Goal: Task Accomplishment & Management: Use online tool/utility

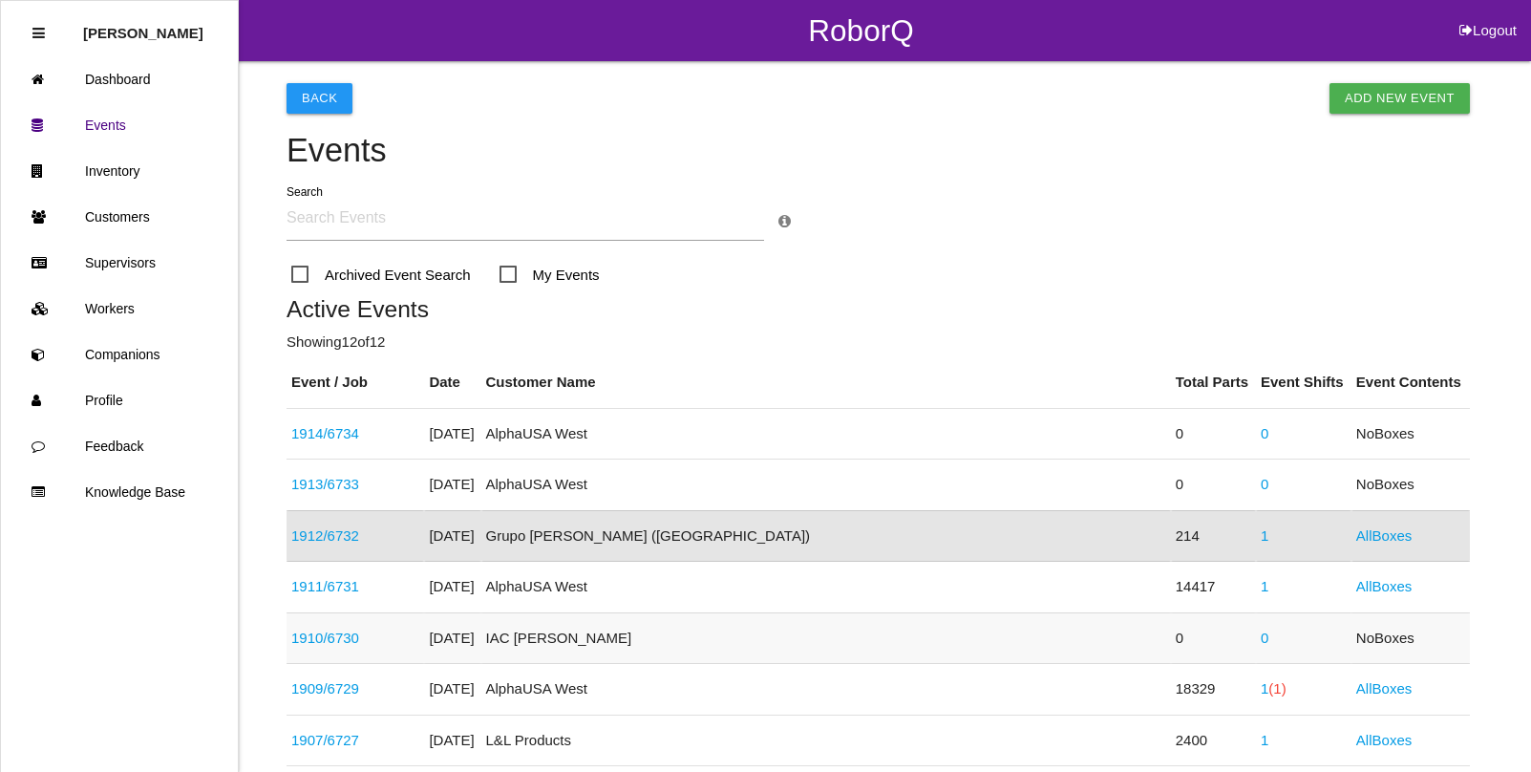
scroll to position [269, 0]
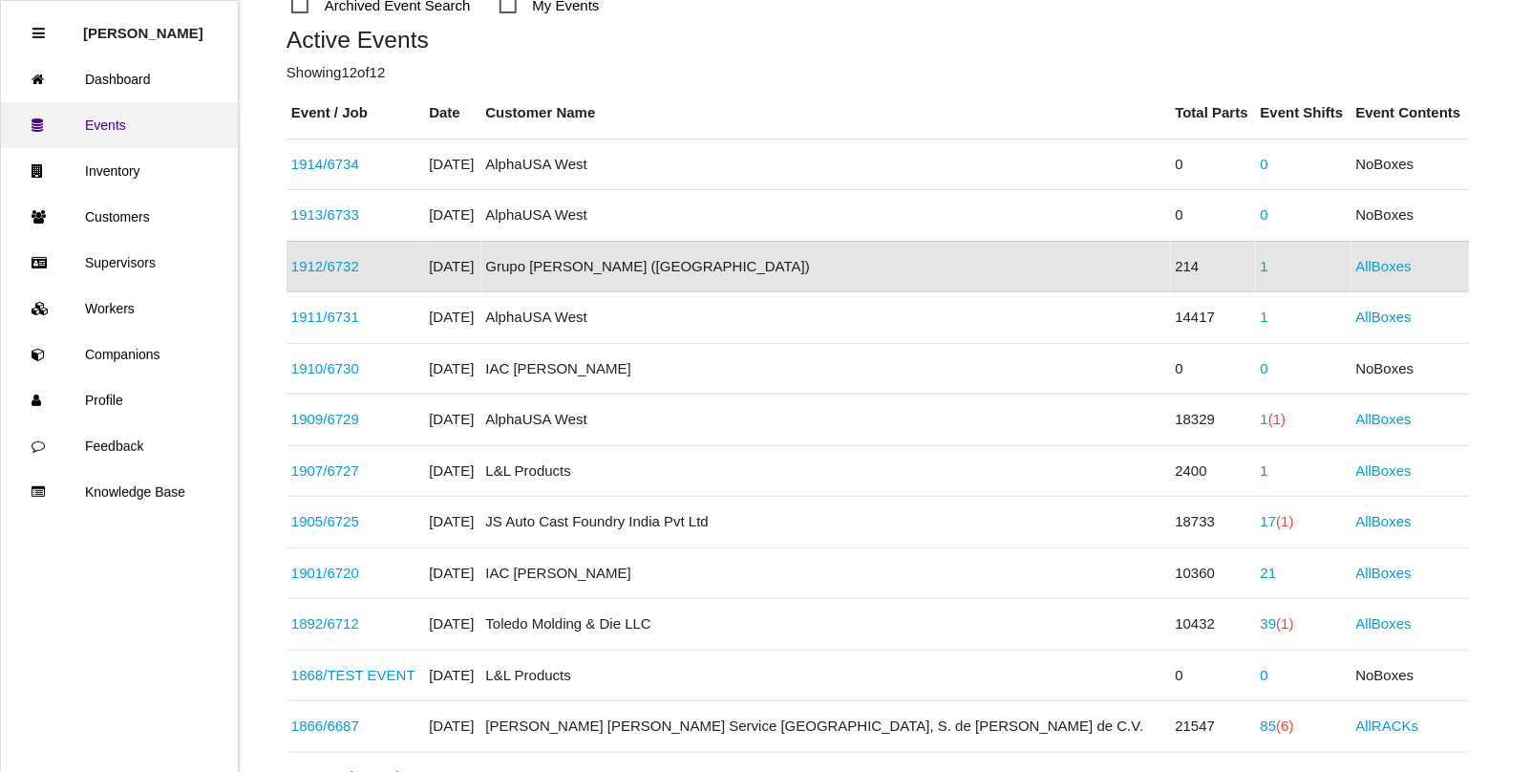
click at [125, 139] on link "Events" at bounding box center [119, 125] width 237 height 46
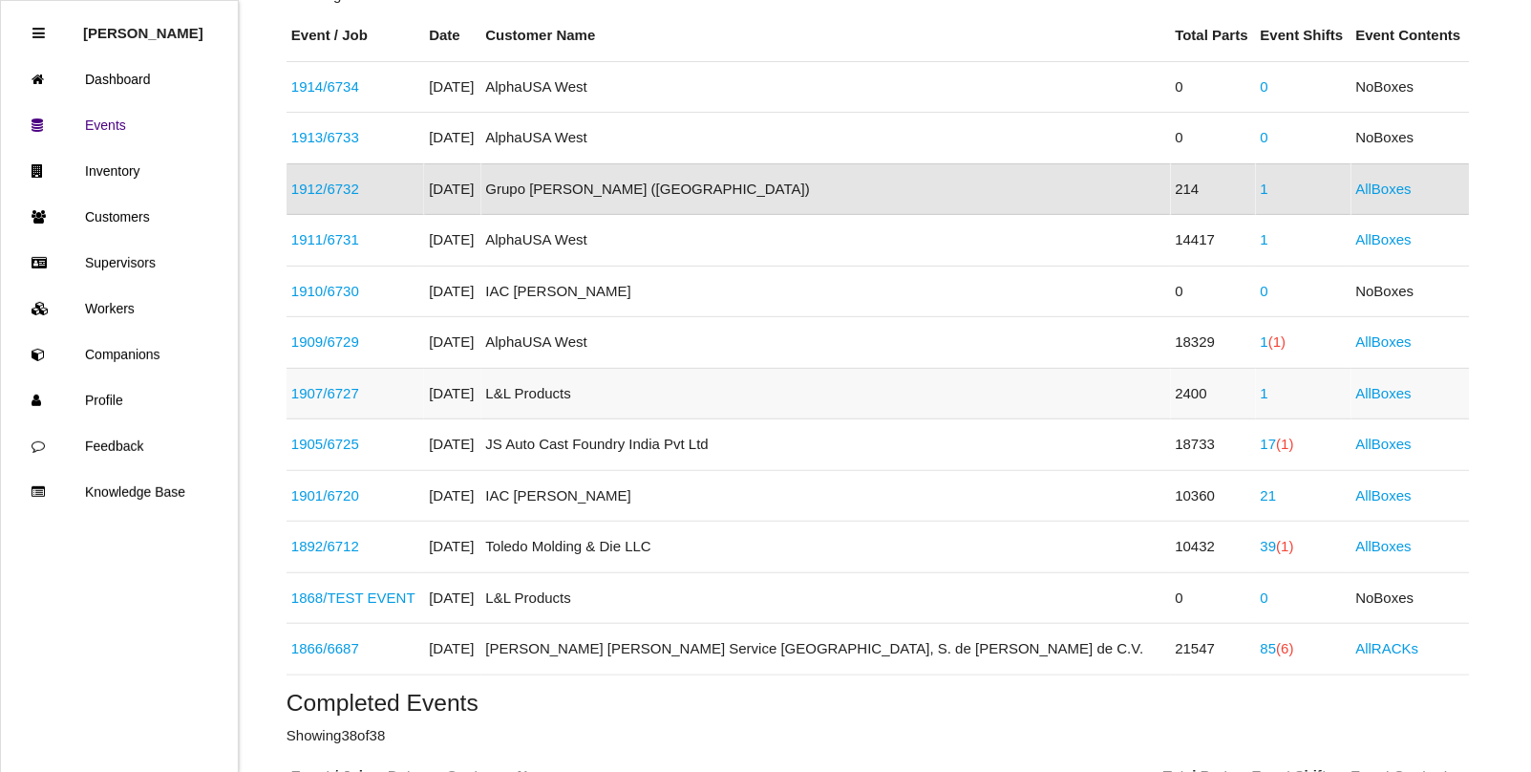
scroll to position [389, 0]
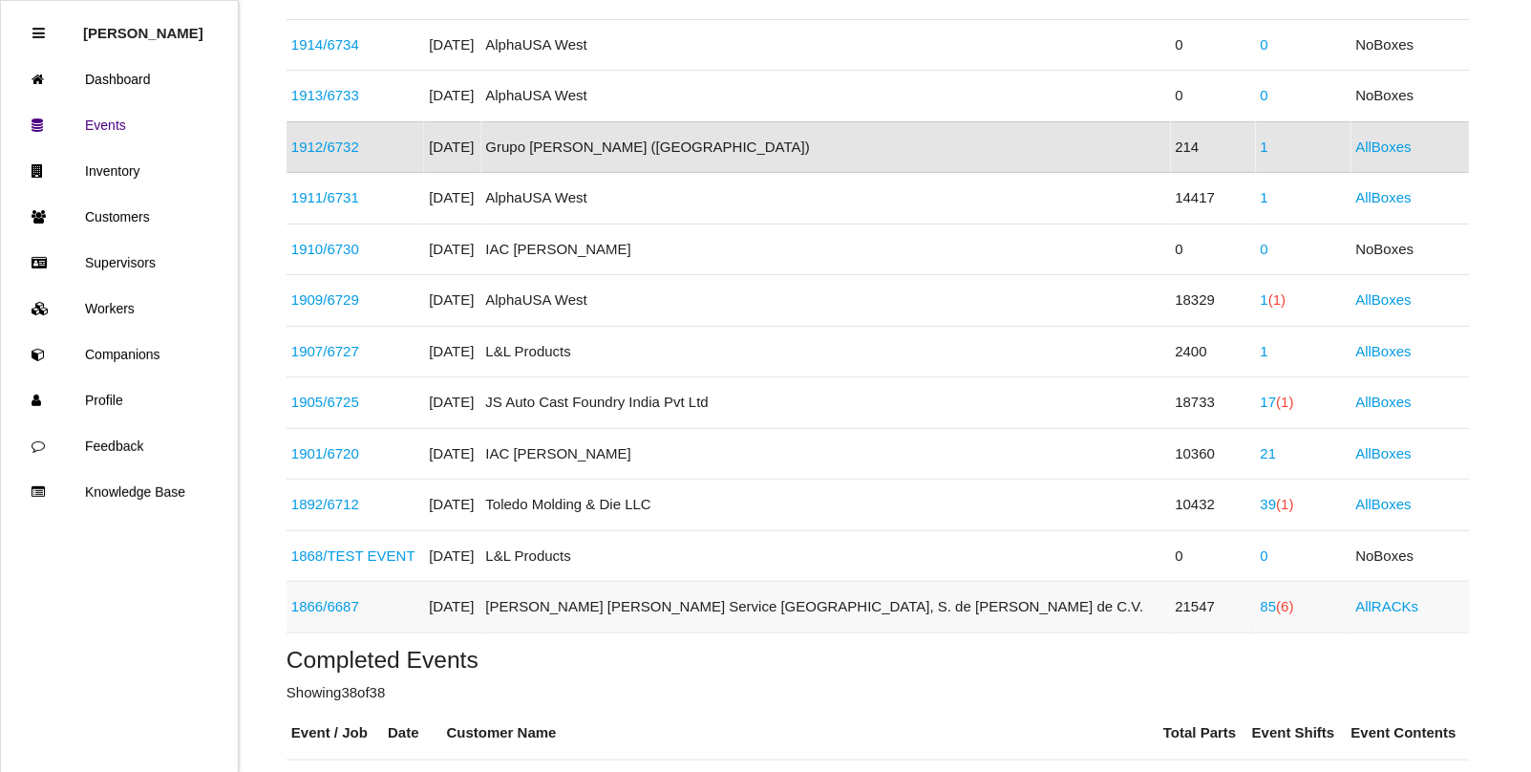
click at [1261, 603] on link "85 (6)" at bounding box center [1277, 606] width 33 height 16
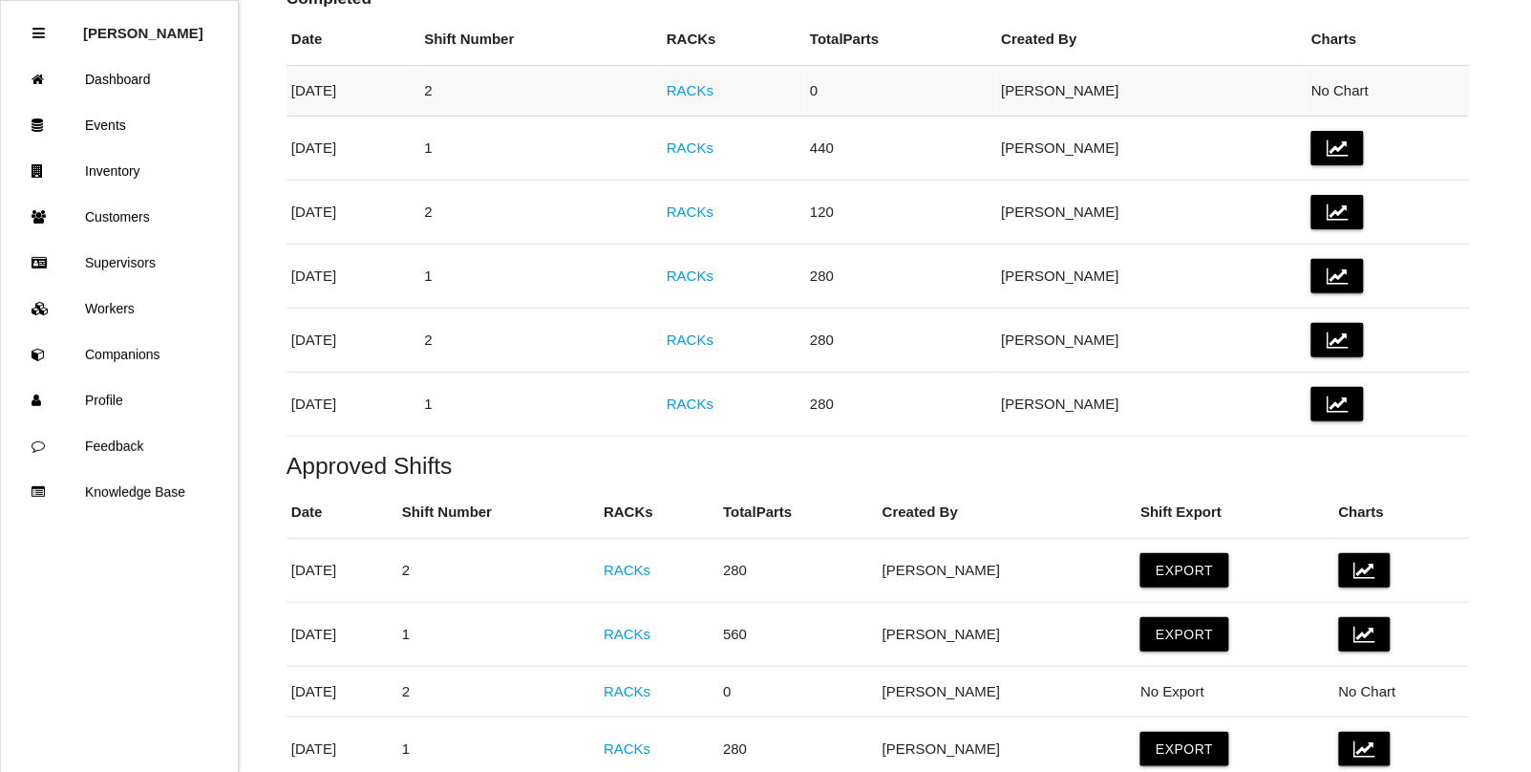
scroll to position [358, 0]
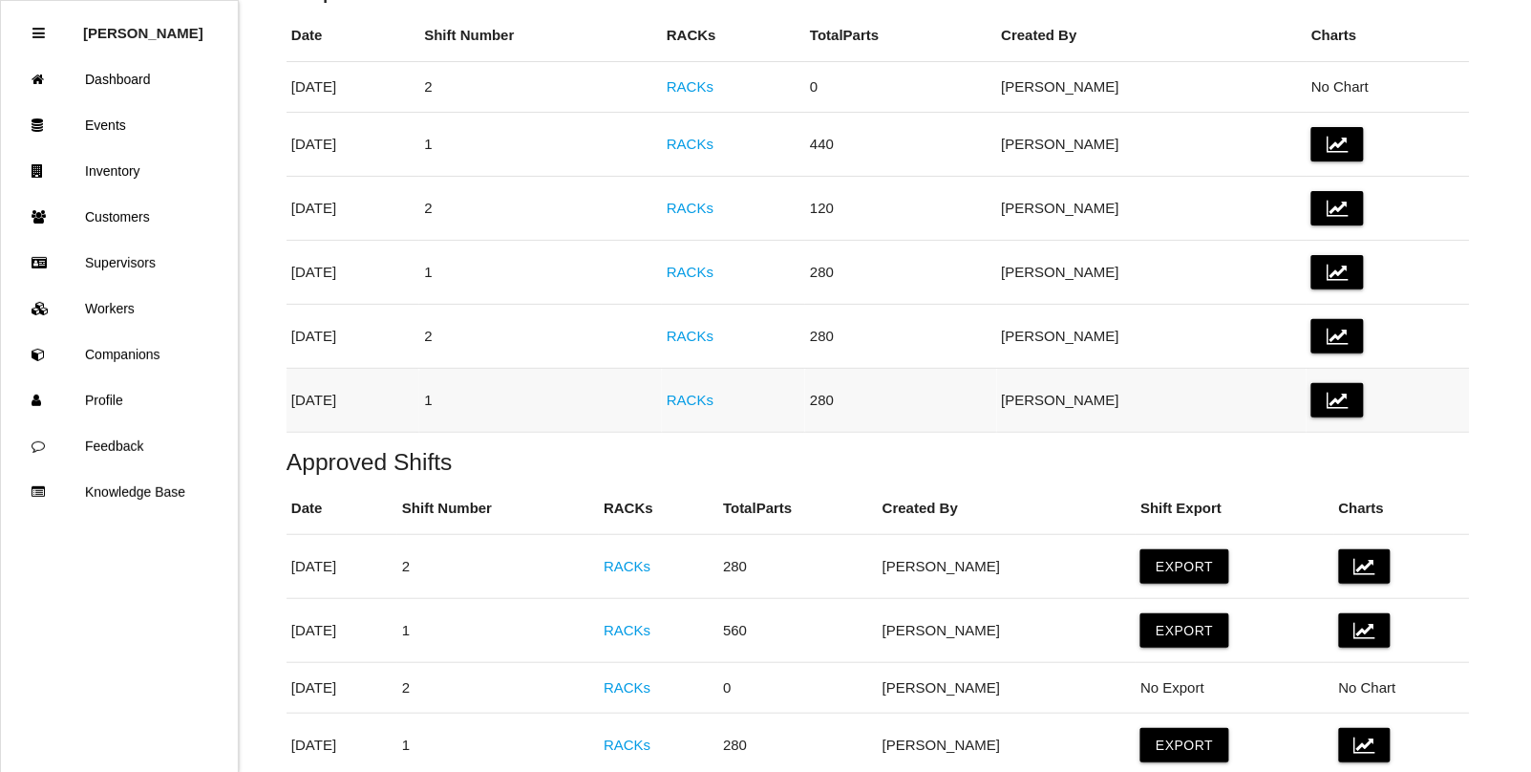
click at [713, 399] on link "RACKs" at bounding box center [690, 400] width 47 height 16
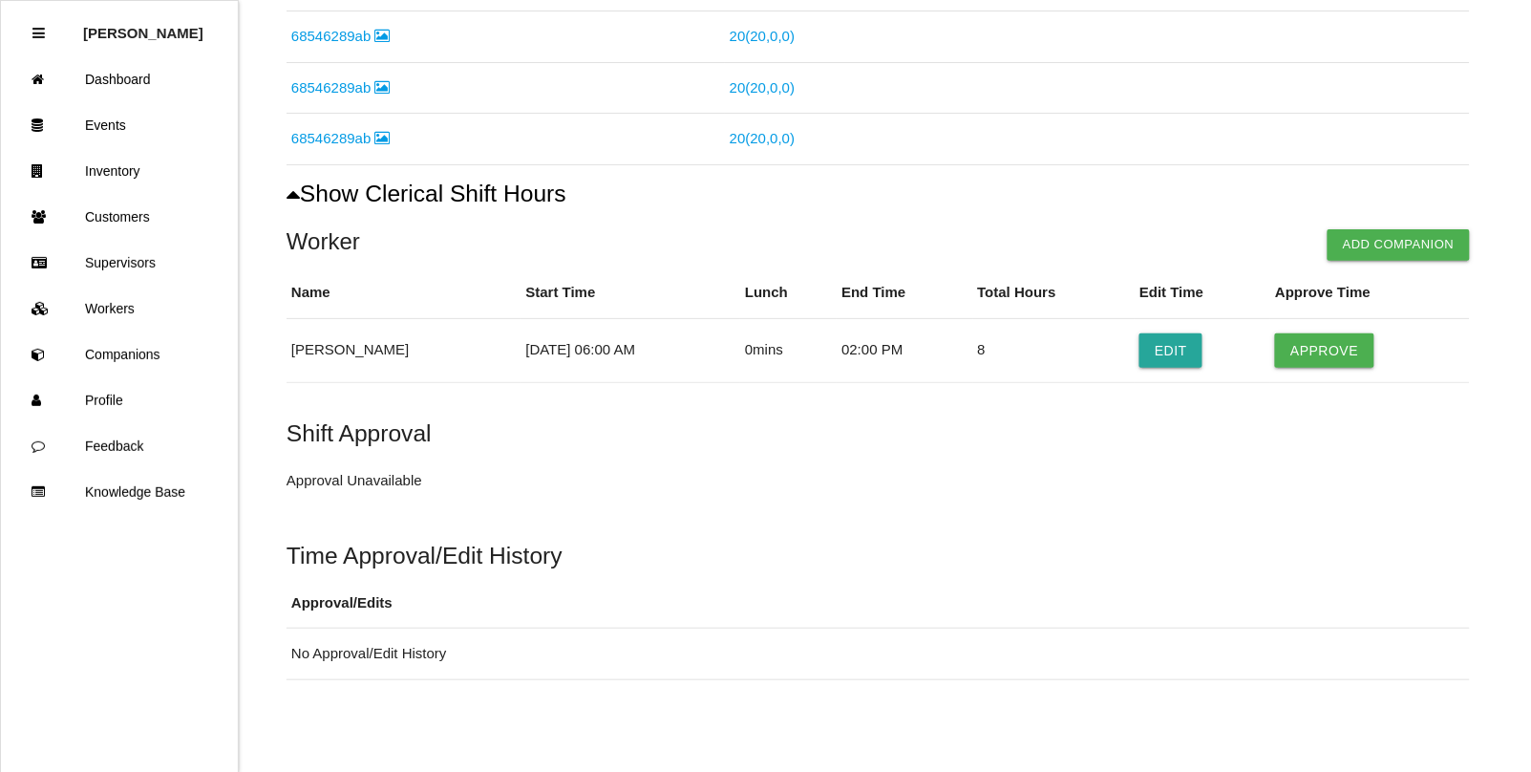
scroll to position [939, 0]
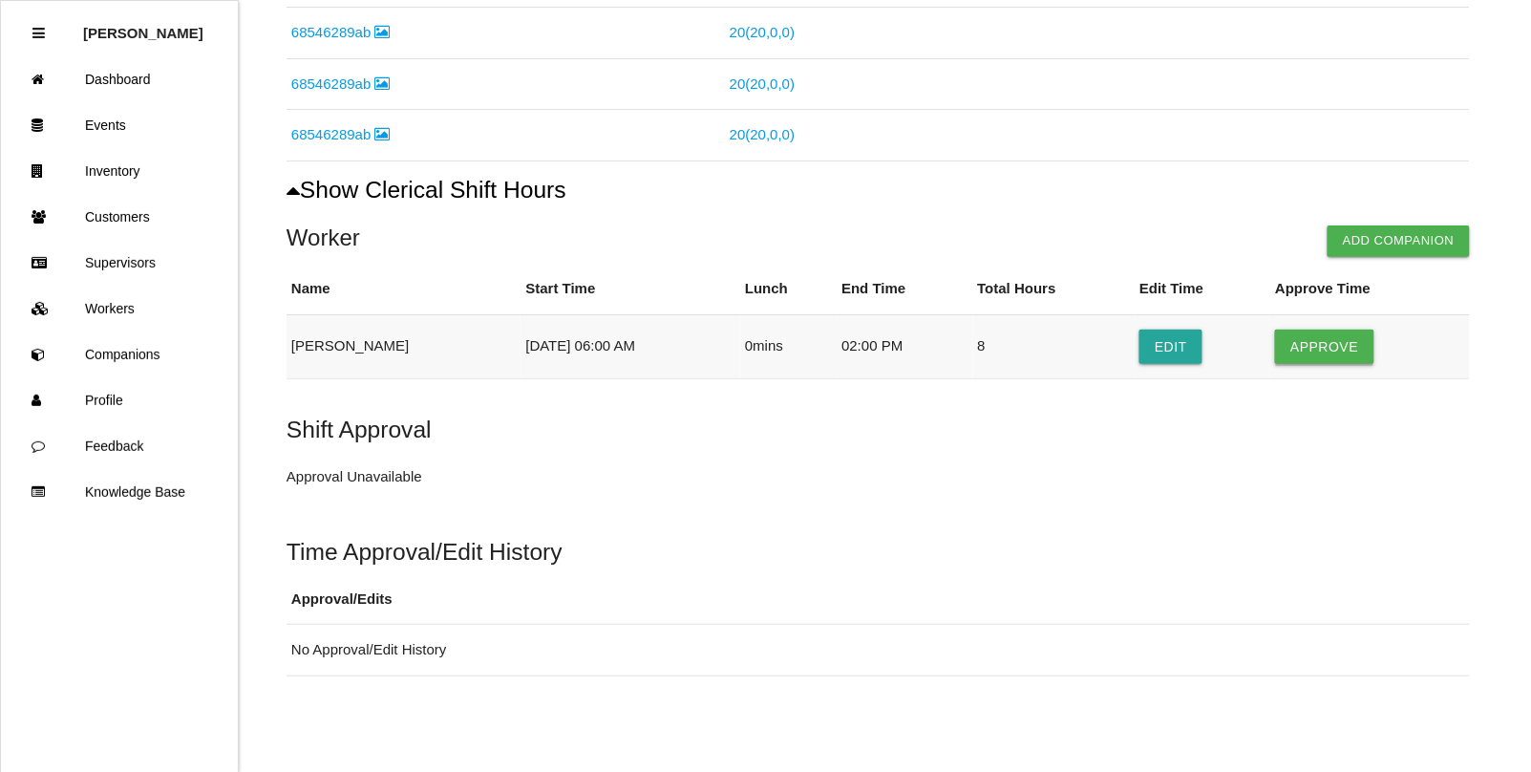
click at [1325, 346] on button "Approve" at bounding box center [1324, 346] width 98 height 34
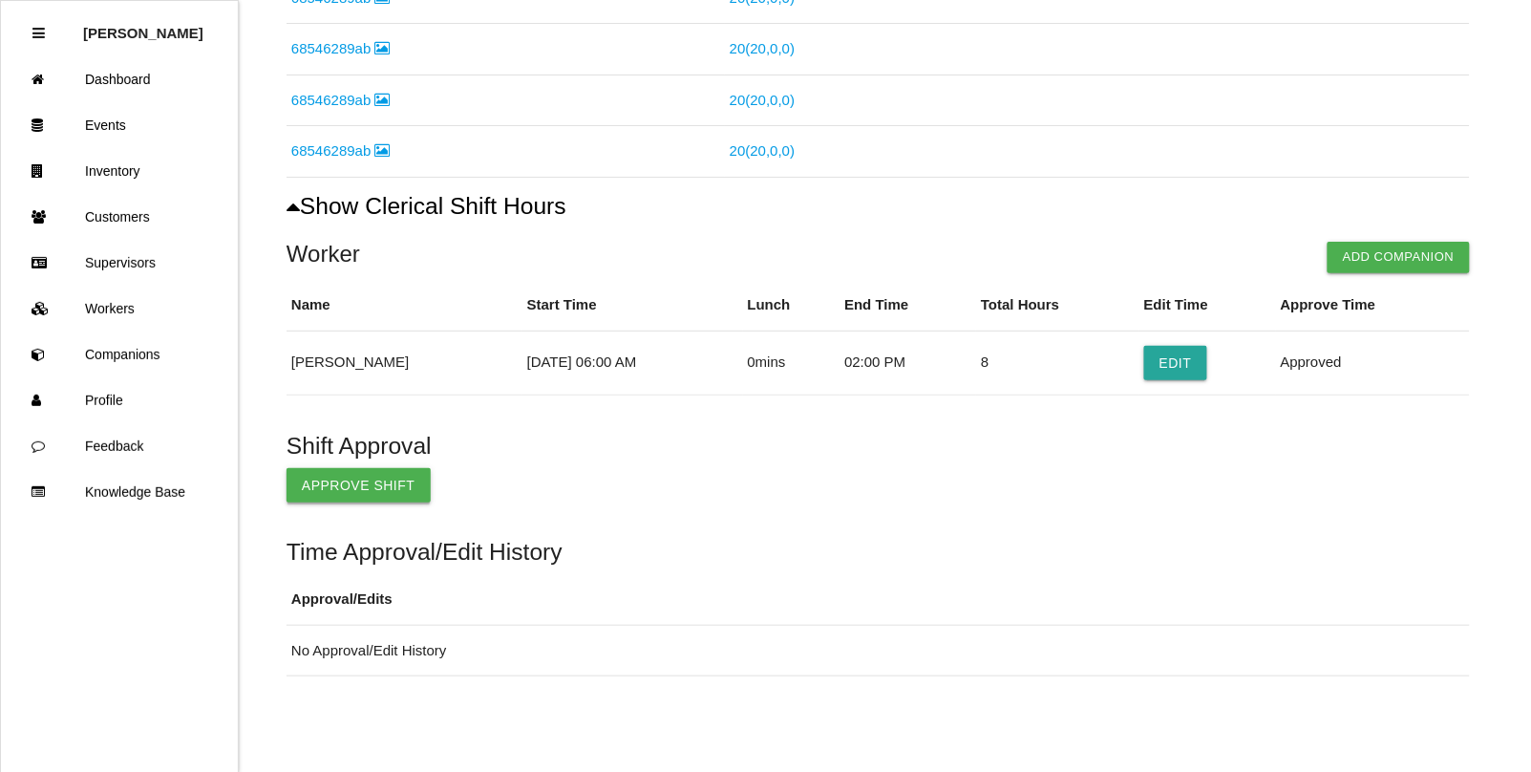
click at [351, 492] on button "Approve Shift" at bounding box center [358, 485] width 144 height 34
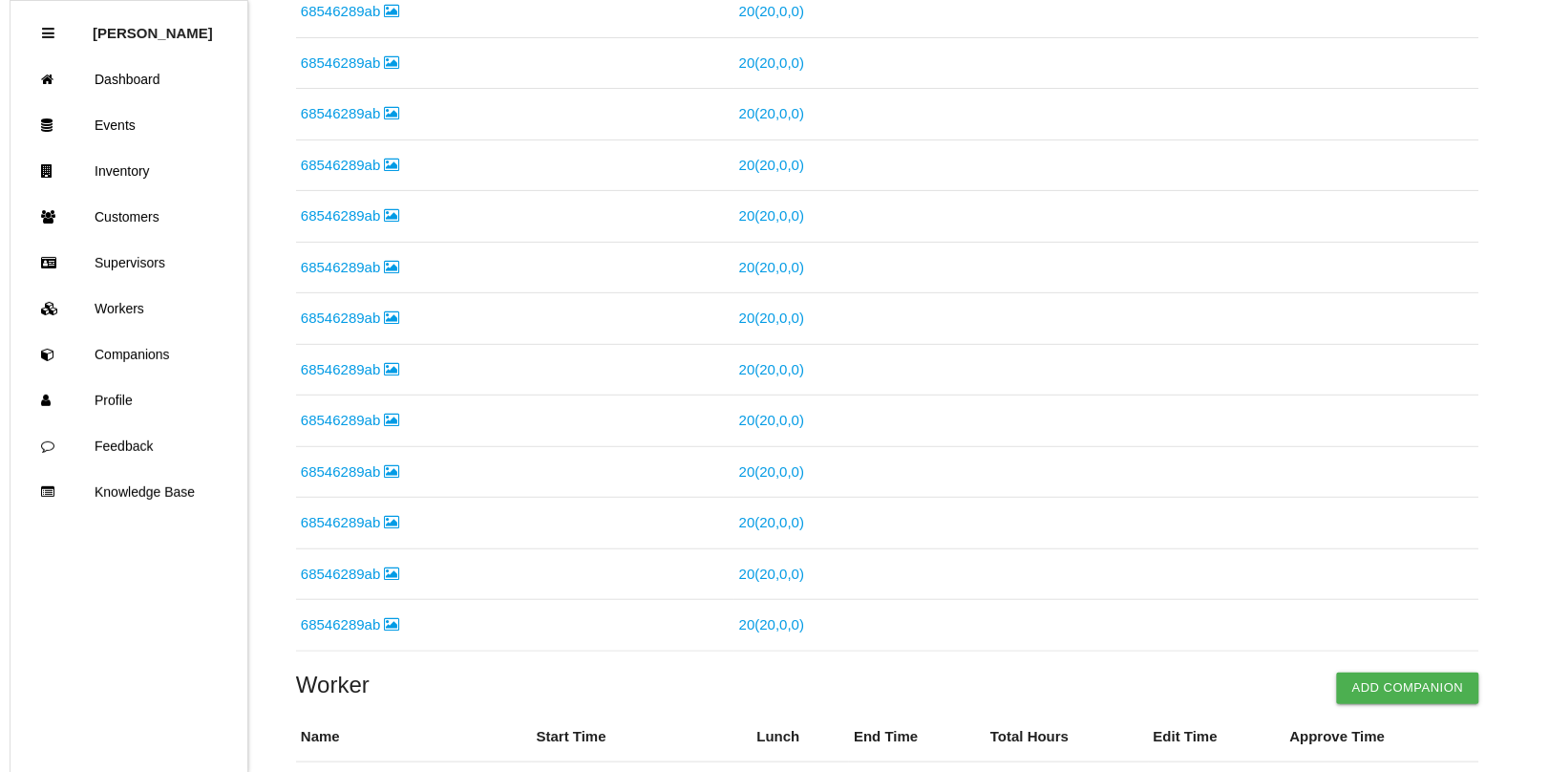
scroll to position [0, 0]
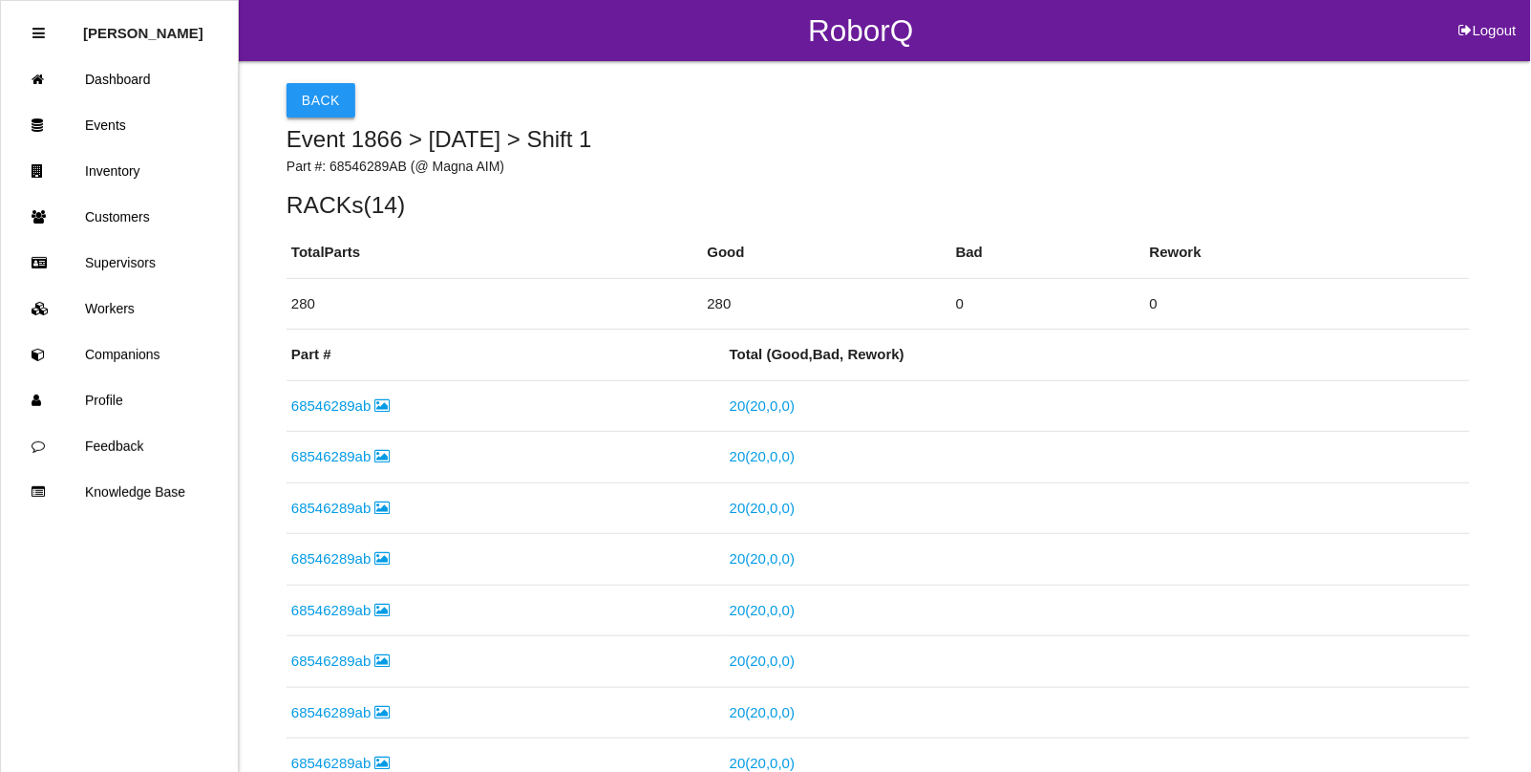
click at [306, 94] on button "Back" at bounding box center [320, 100] width 69 height 34
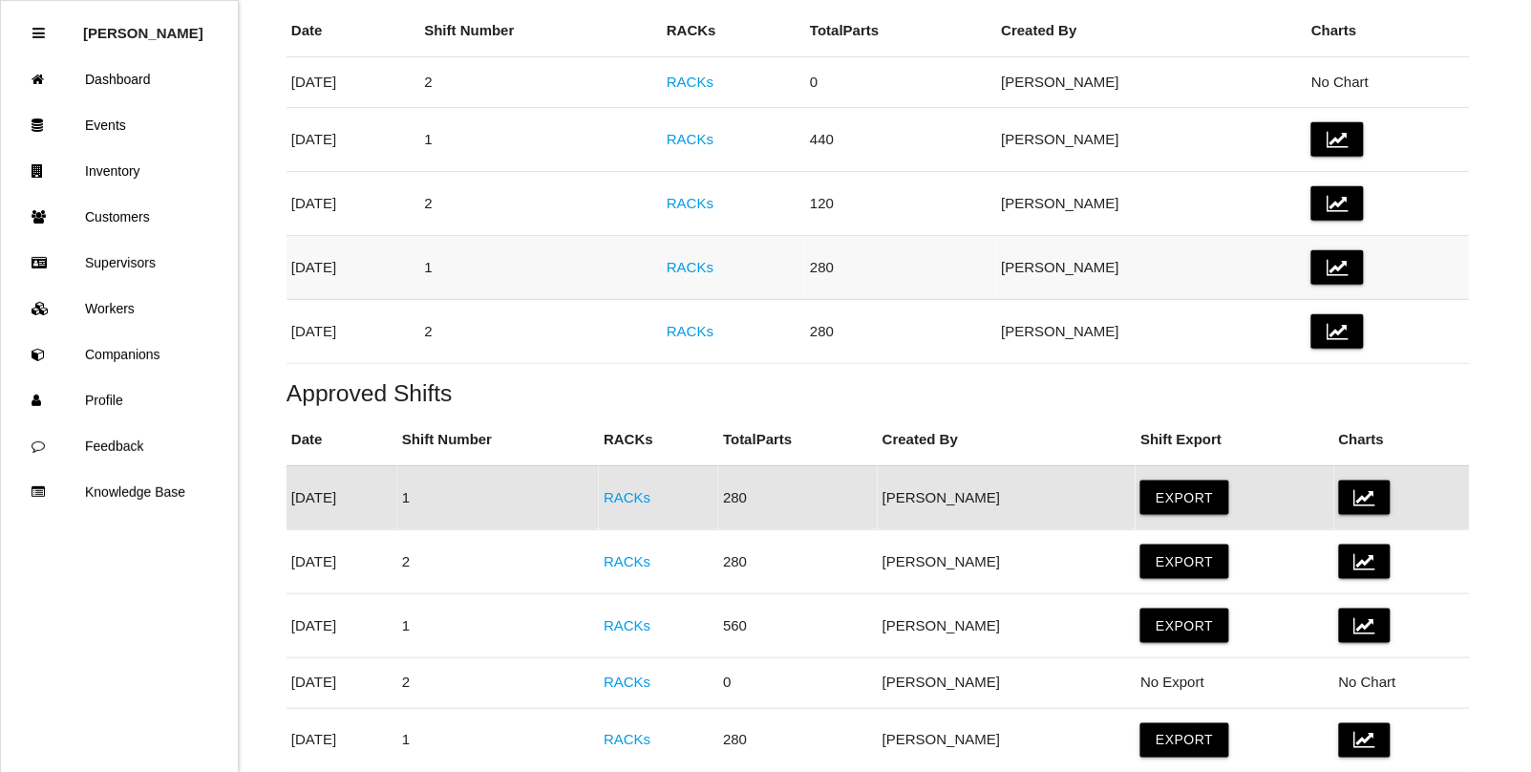
scroll to position [356, 0]
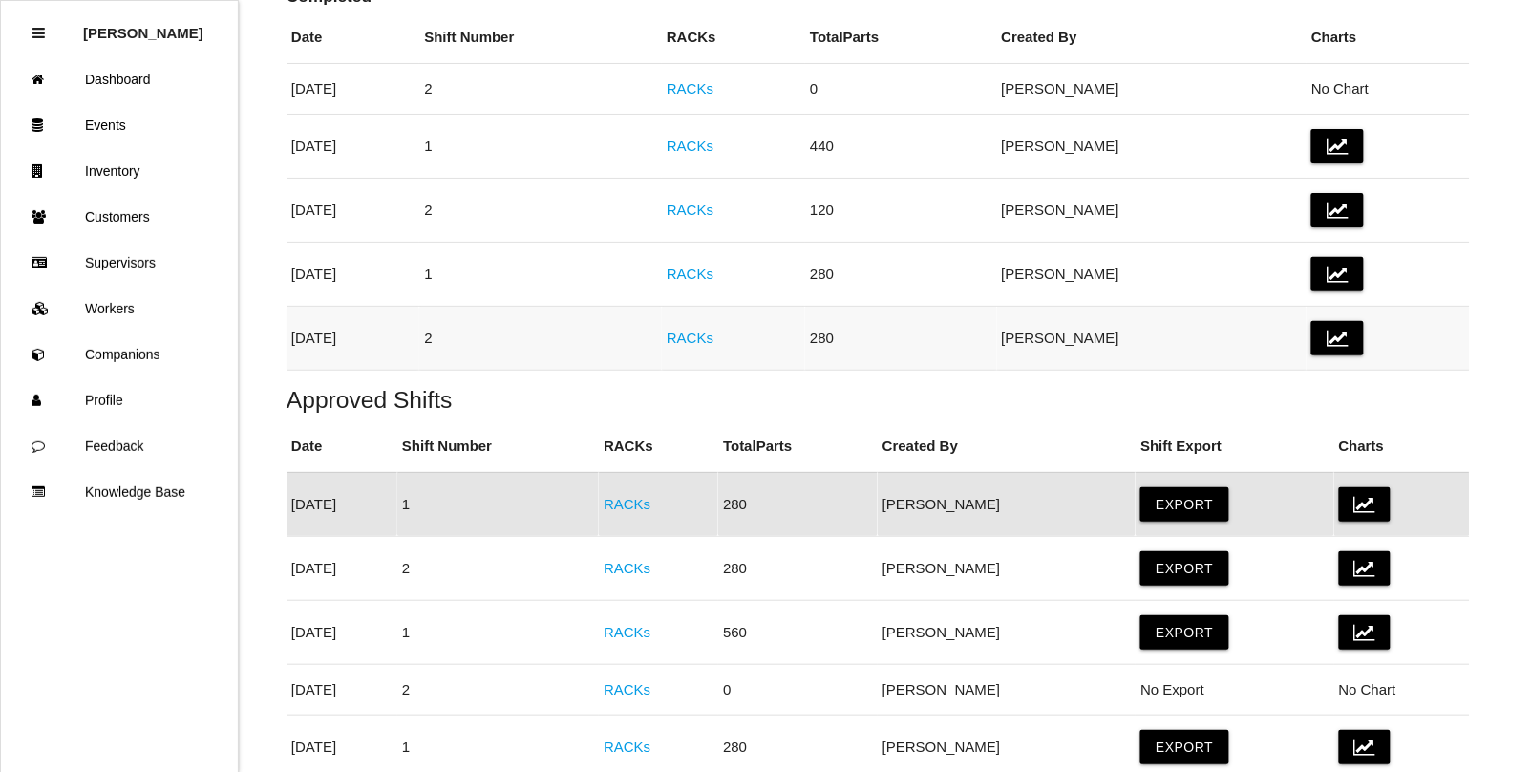
click at [713, 346] on link "RACKs" at bounding box center [690, 337] width 47 height 16
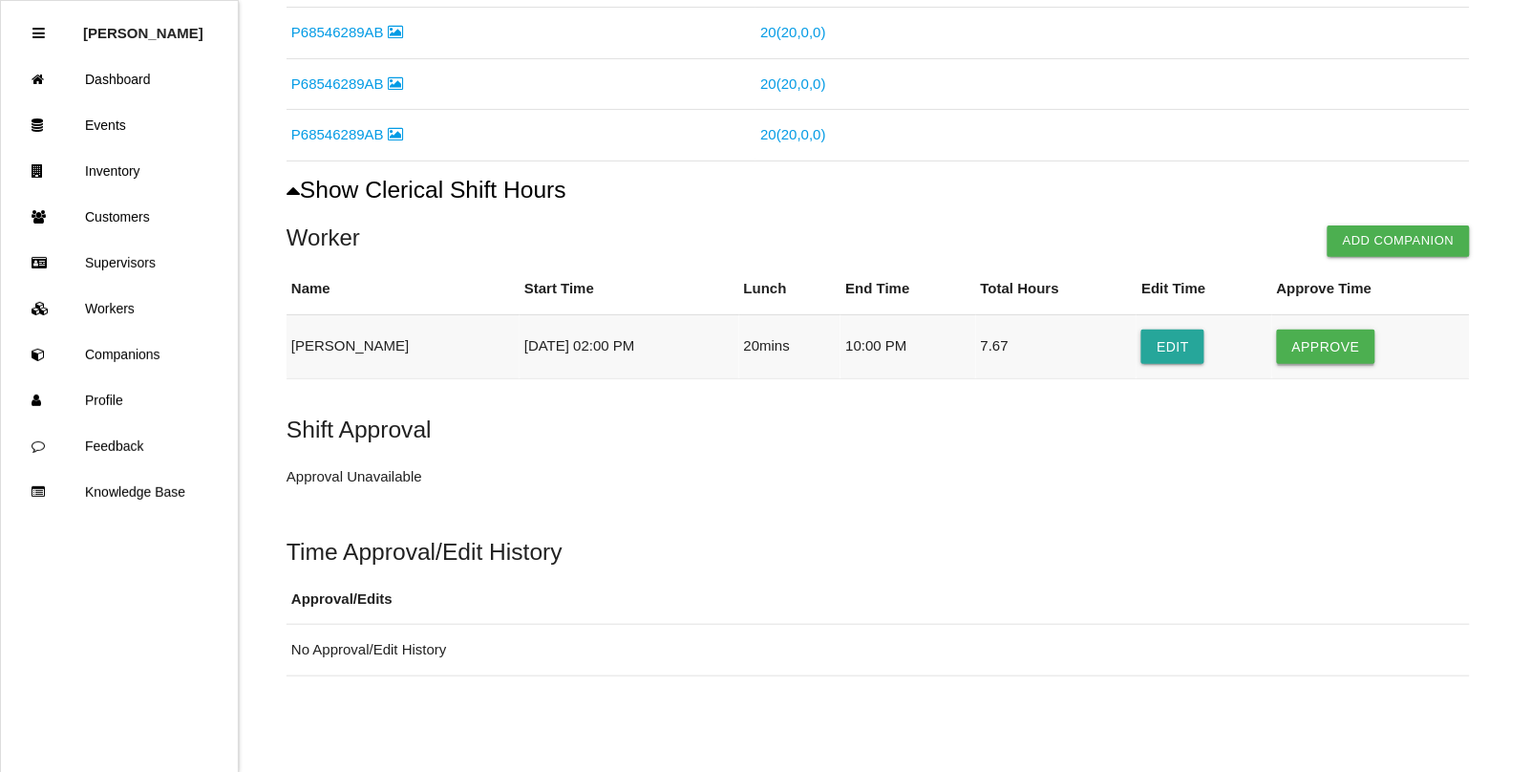
click at [1299, 346] on button "Approve" at bounding box center [1326, 346] width 98 height 34
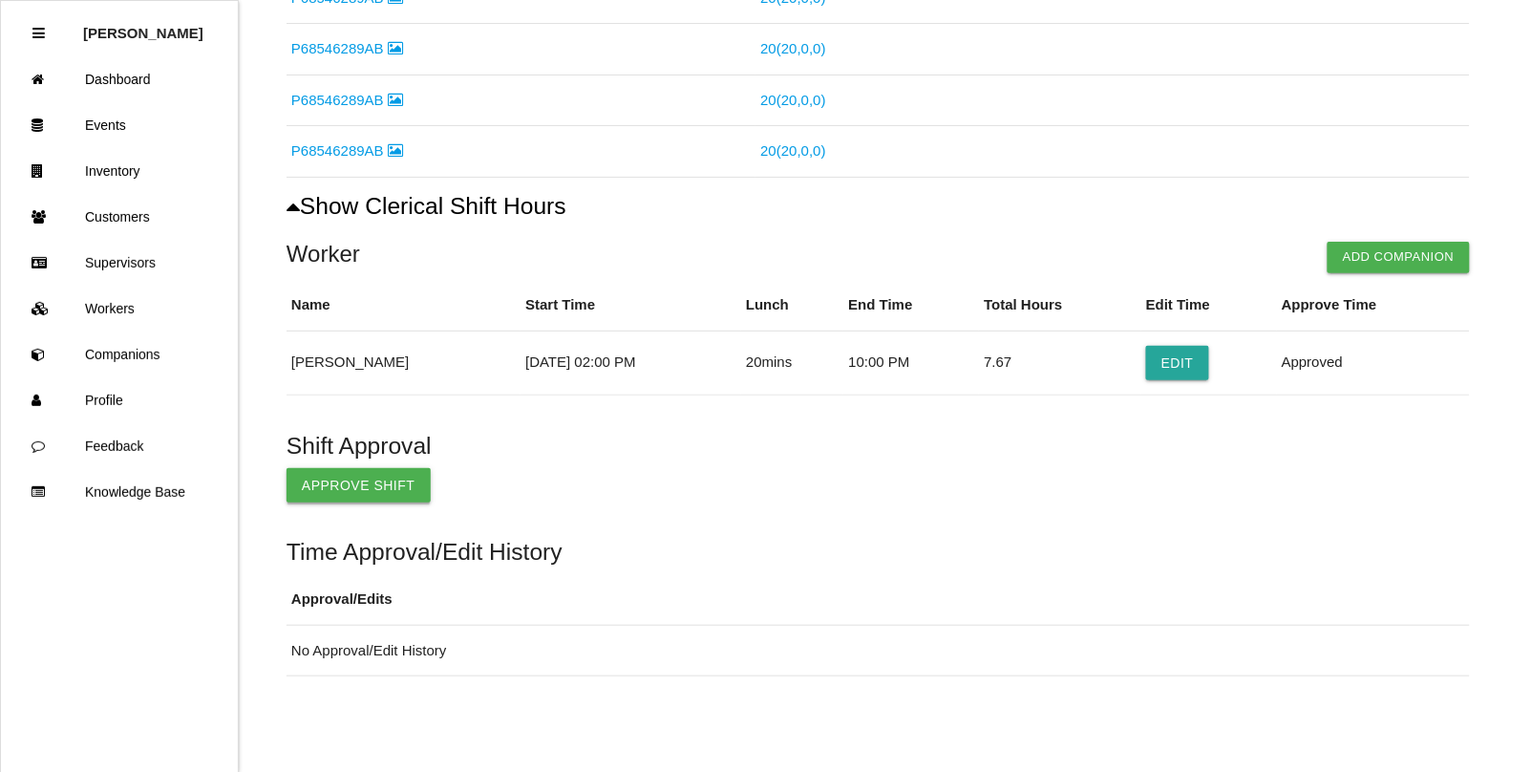
click at [350, 482] on button "Approve Shift" at bounding box center [358, 485] width 144 height 34
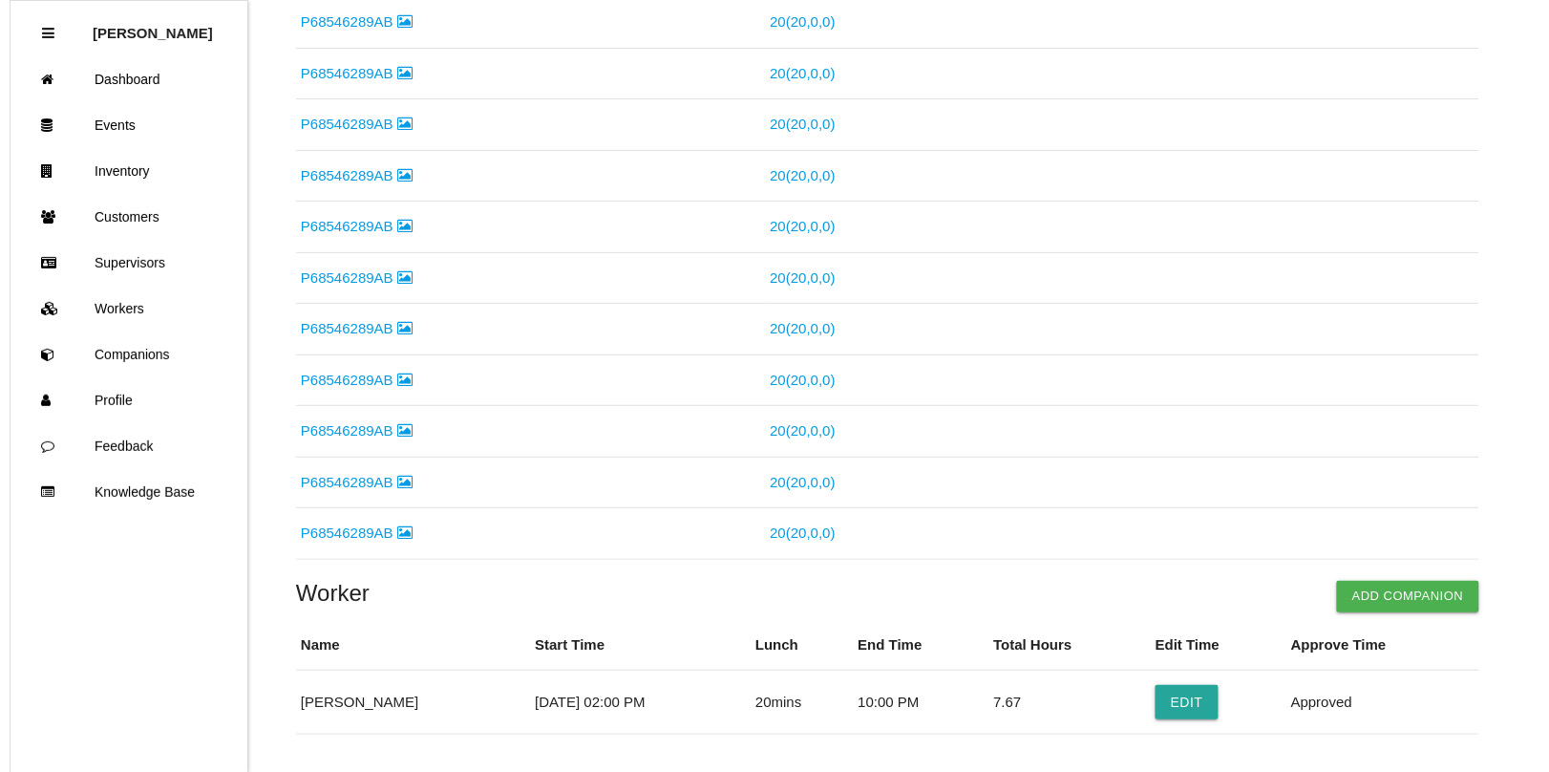
scroll to position [0, 0]
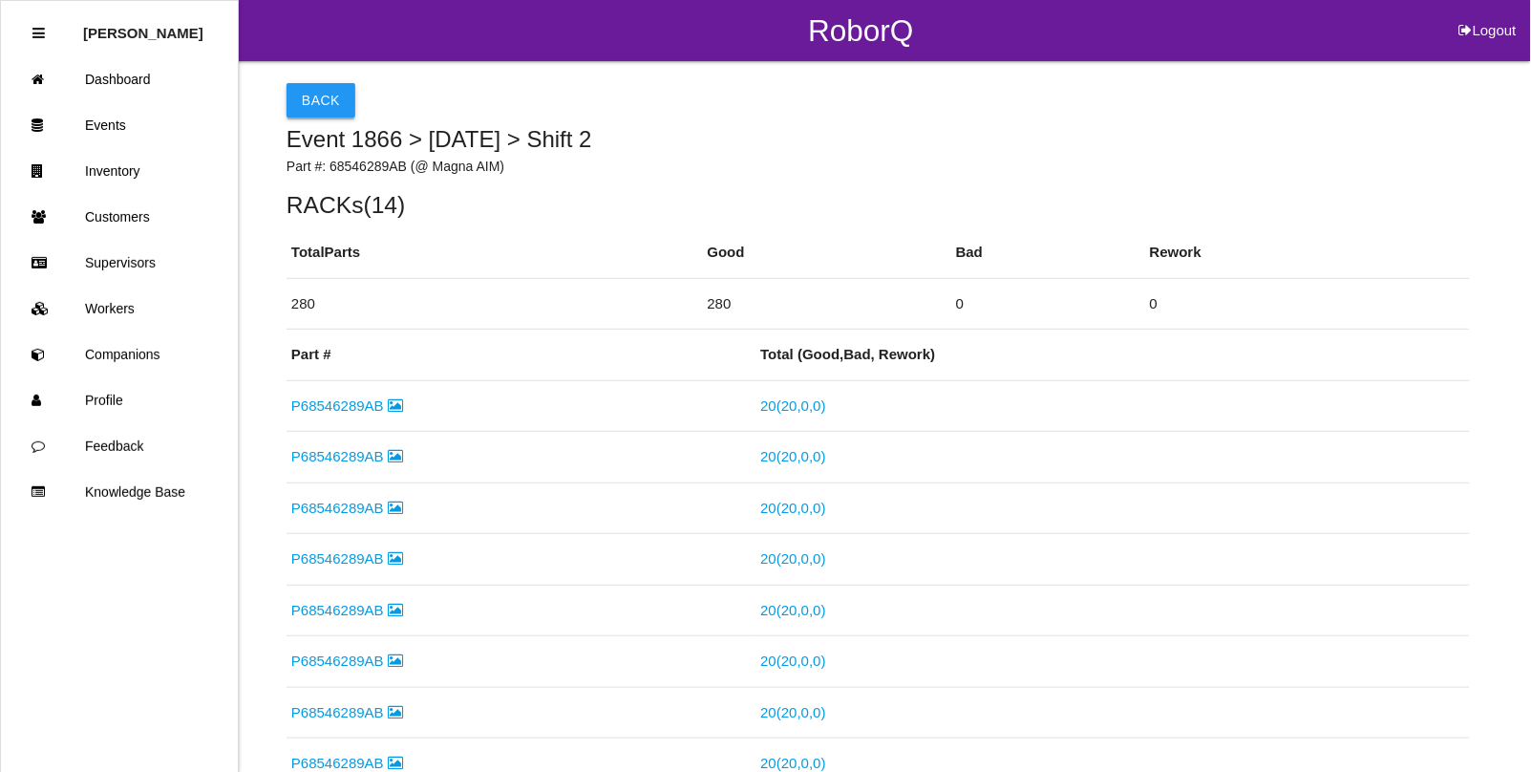
click at [315, 96] on button "Back" at bounding box center [320, 100] width 69 height 34
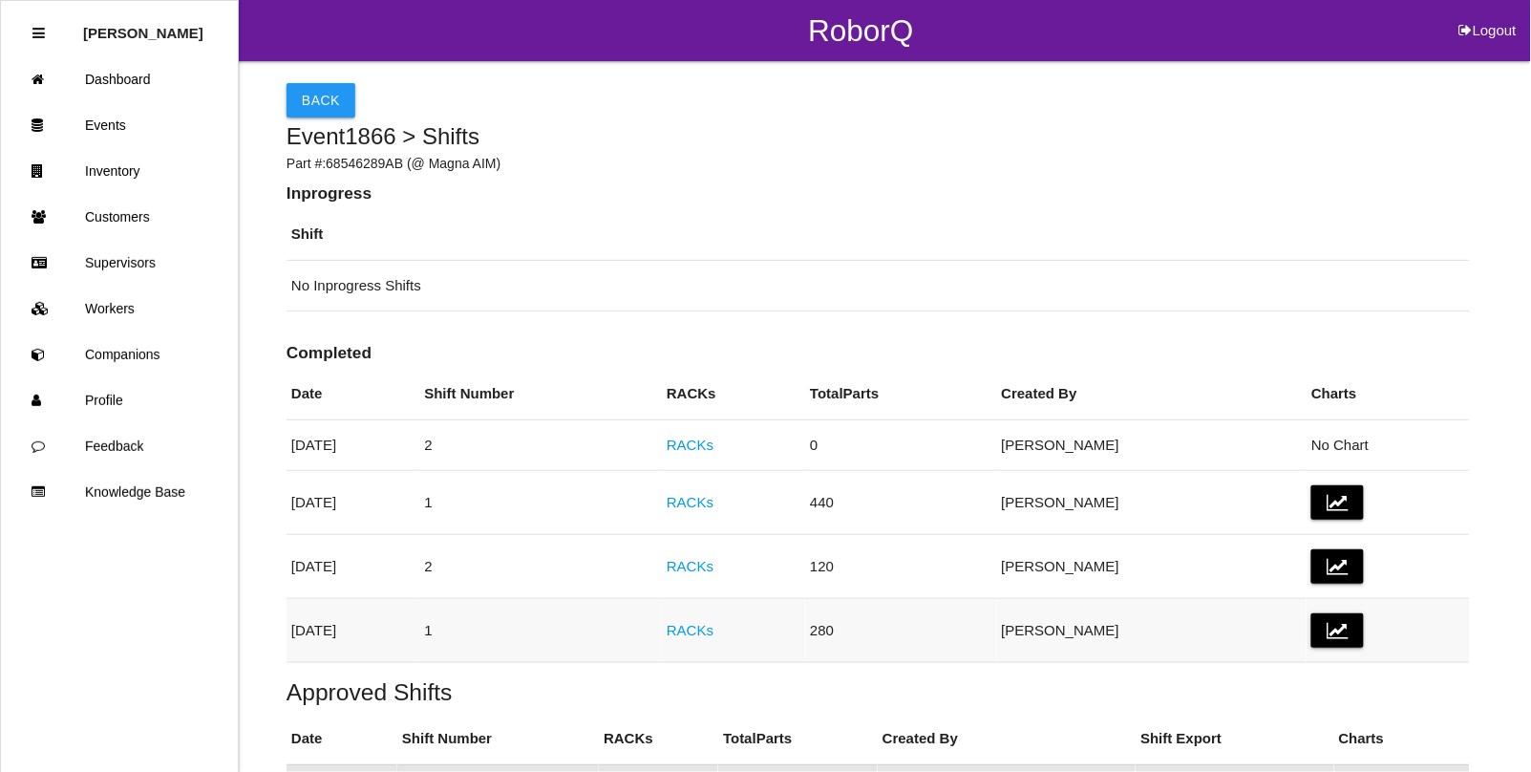
click at [713, 631] on link "RACKs" at bounding box center [690, 630] width 47 height 16
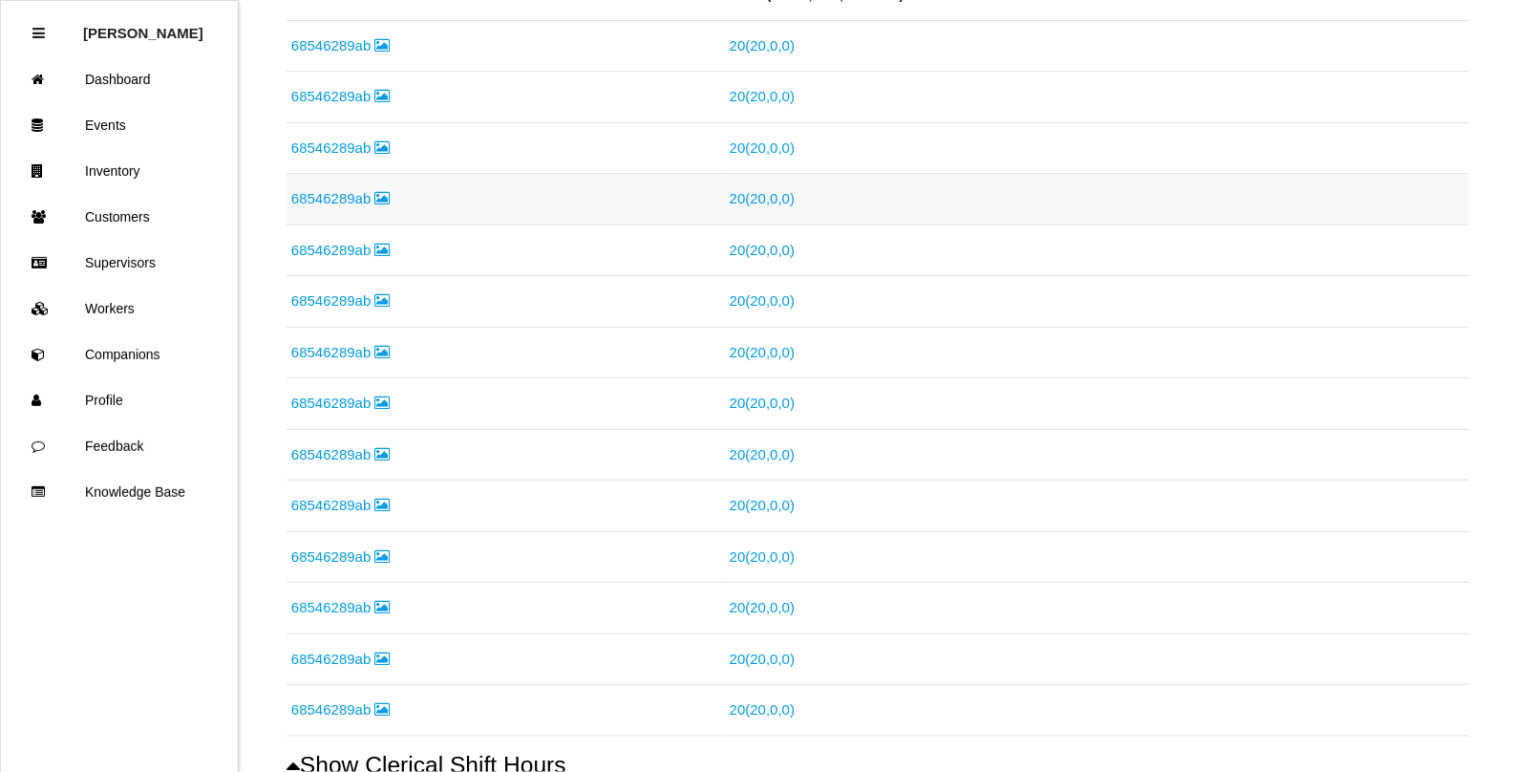
scroll to position [939, 0]
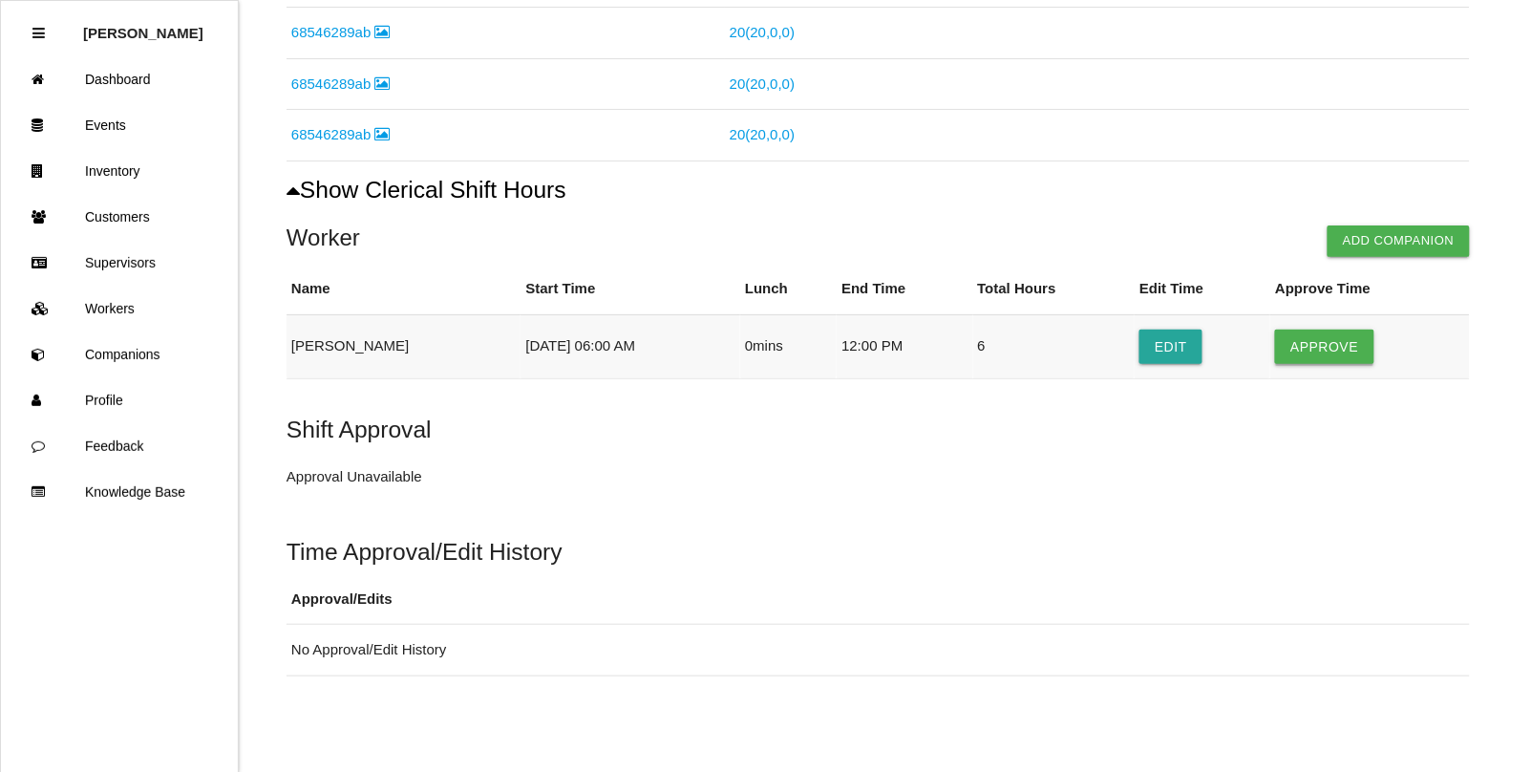
click at [1318, 335] on button "Approve" at bounding box center [1324, 346] width 98 height 34
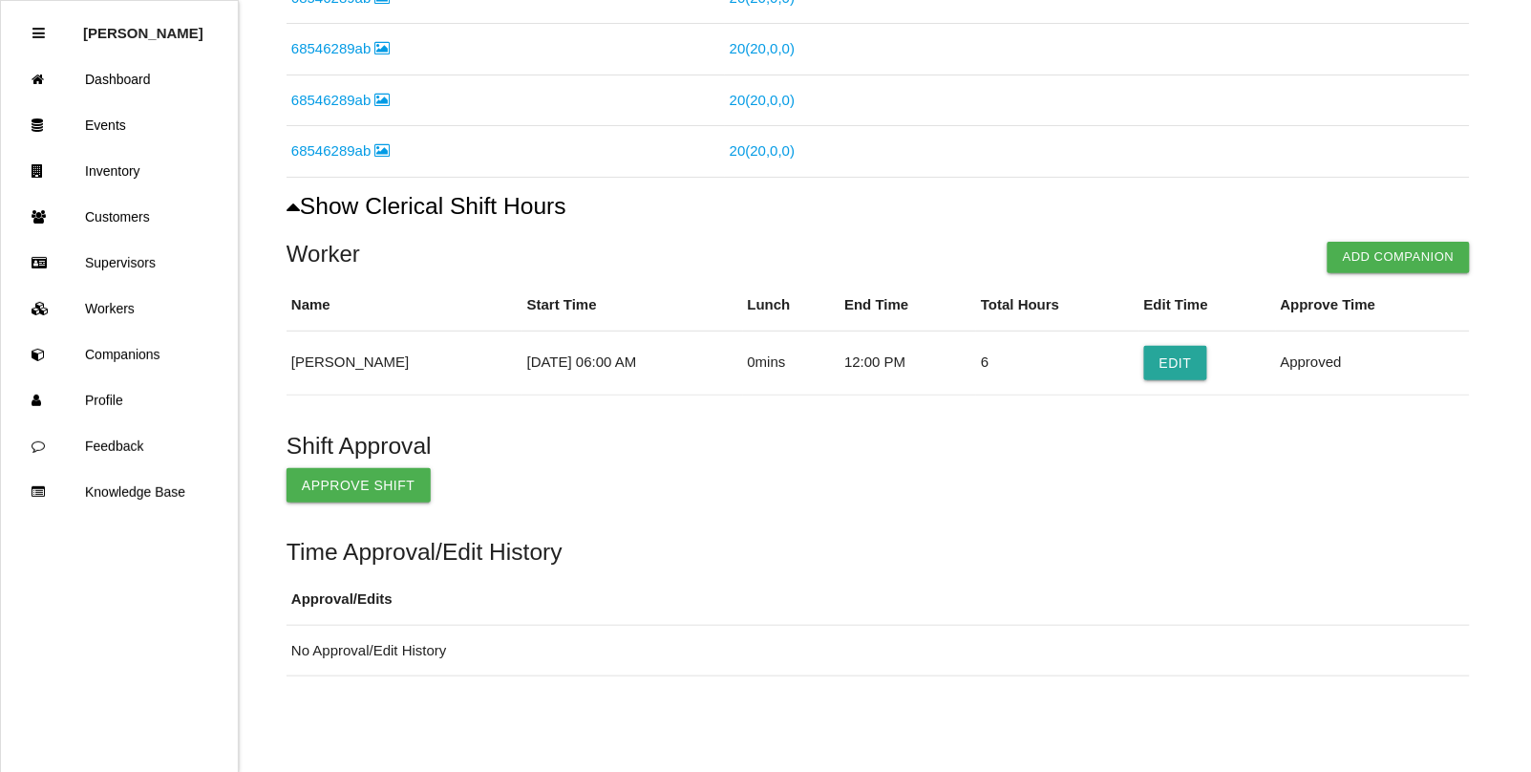
scroll to position [922, 0]
click at [325, 493] on button "Approve Shift" at bounding box center [358, 485] width 144 height 34
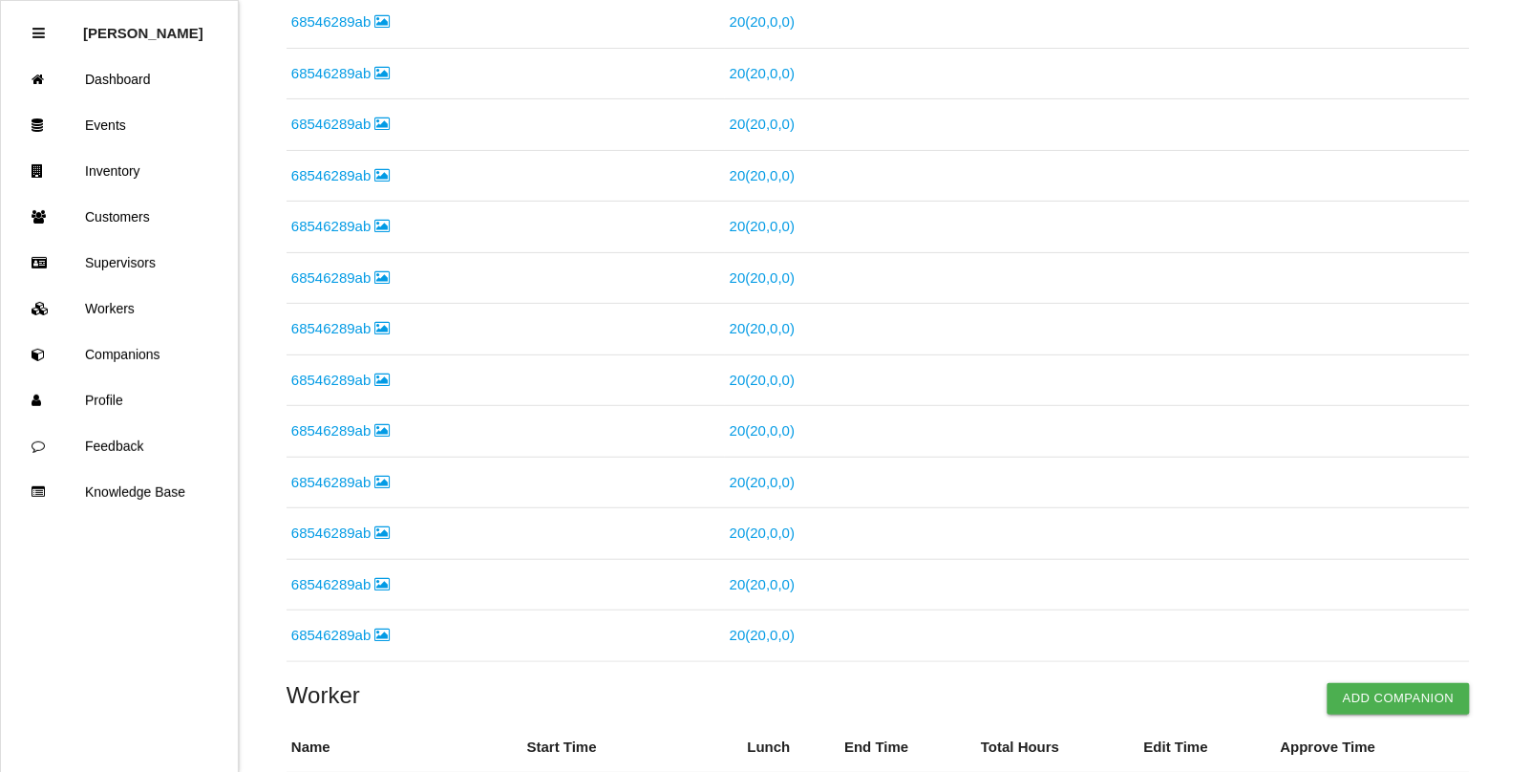
scroll to position [0, 0]
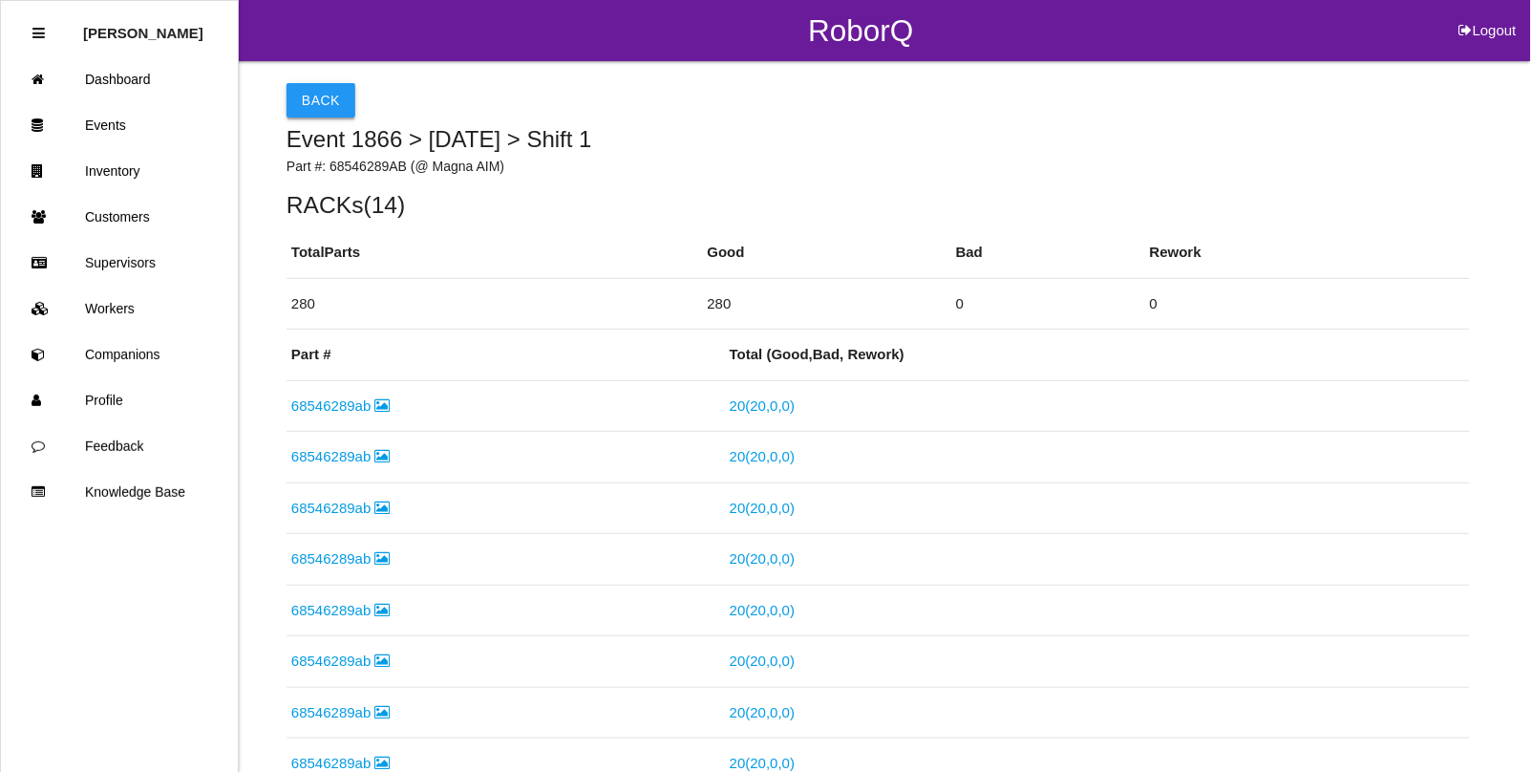
click at [315, 102] on button "Back" at bounding box center [320, 100] width 69 height 34
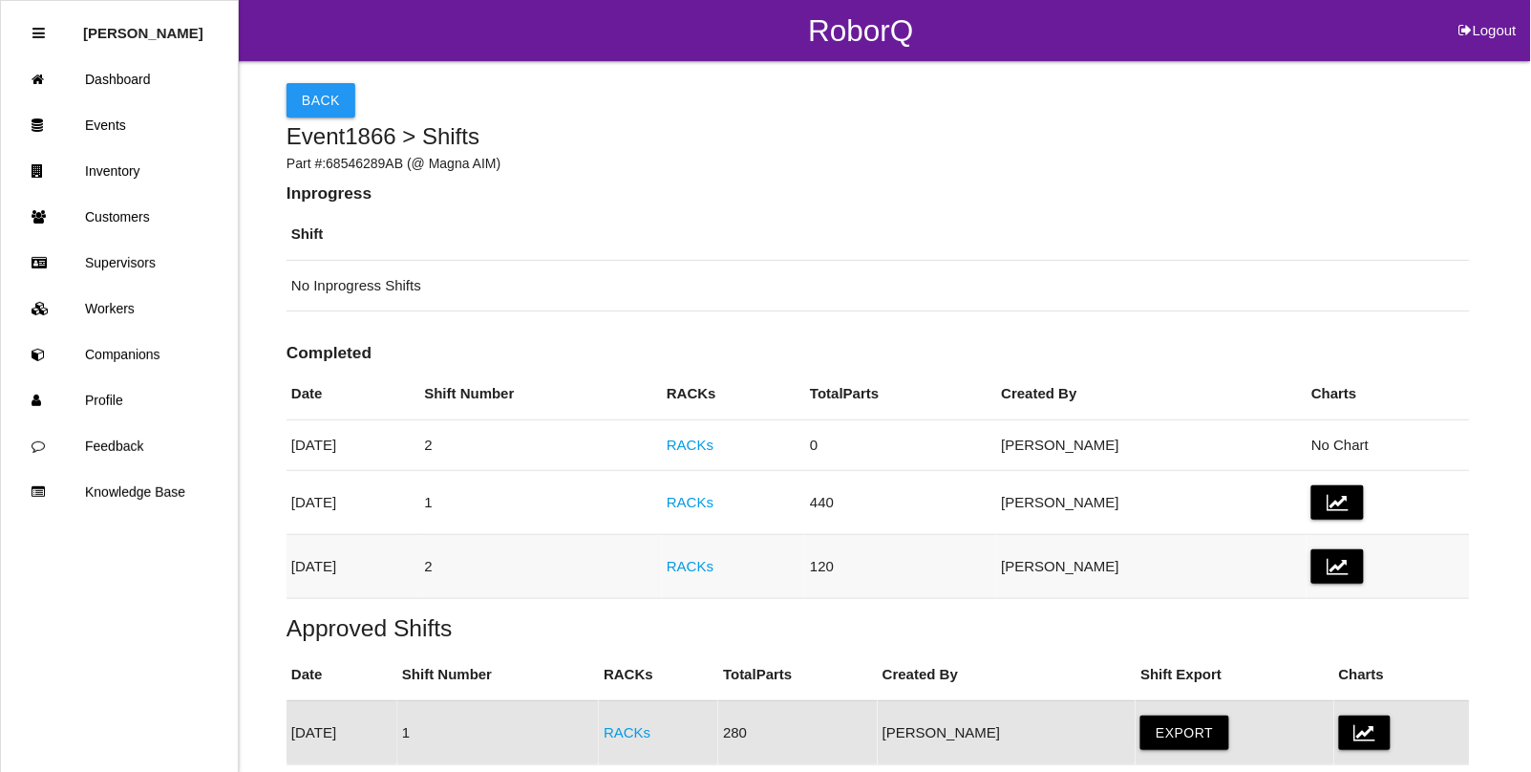
click at [713, 562] on link "RACKs" at bounding box center [690, 566] width 47 height 16
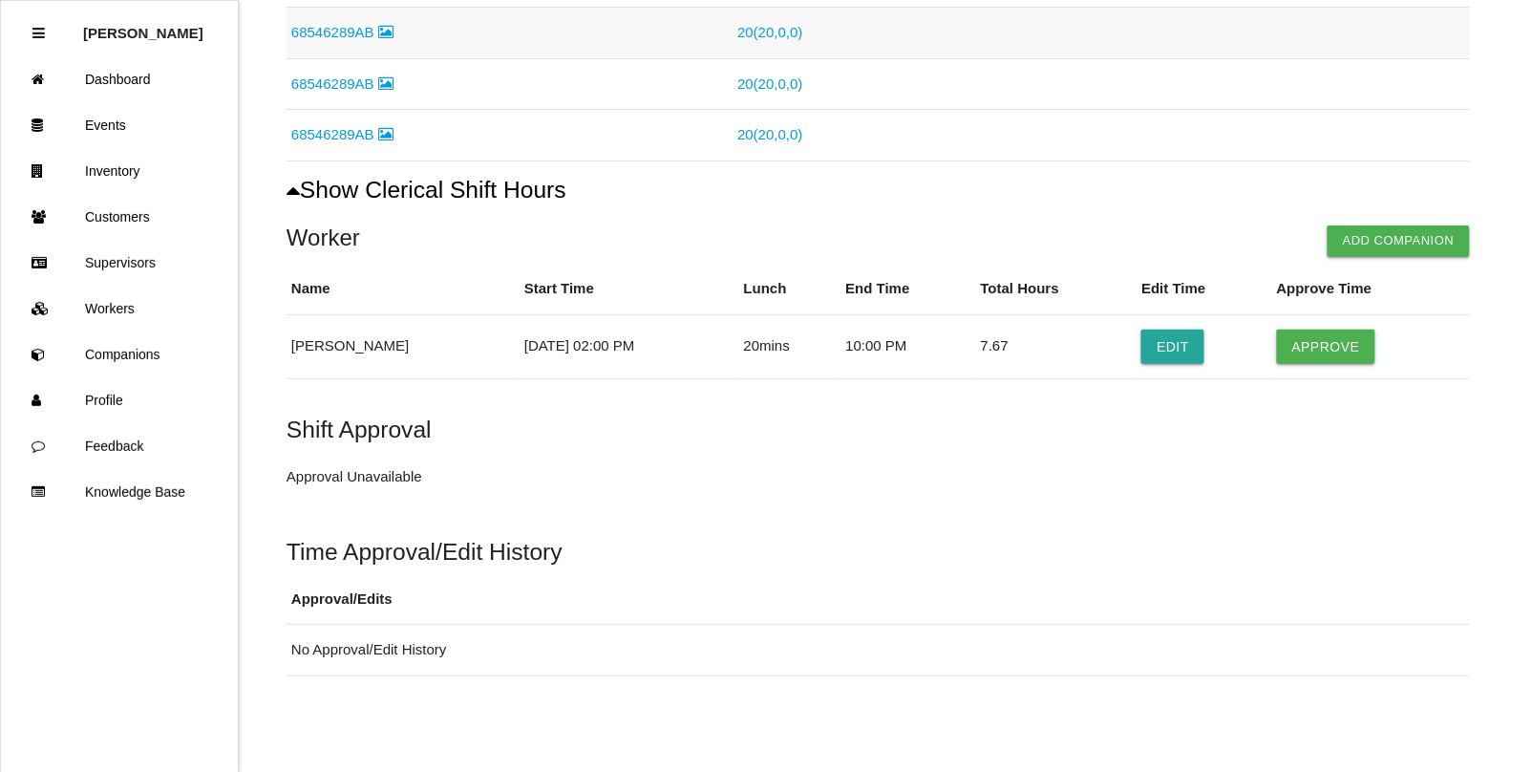
scroll to position [528, 0]
click at [1301, 349] on button "Approve" at bounding box center [1326, 346] width 98 height 34
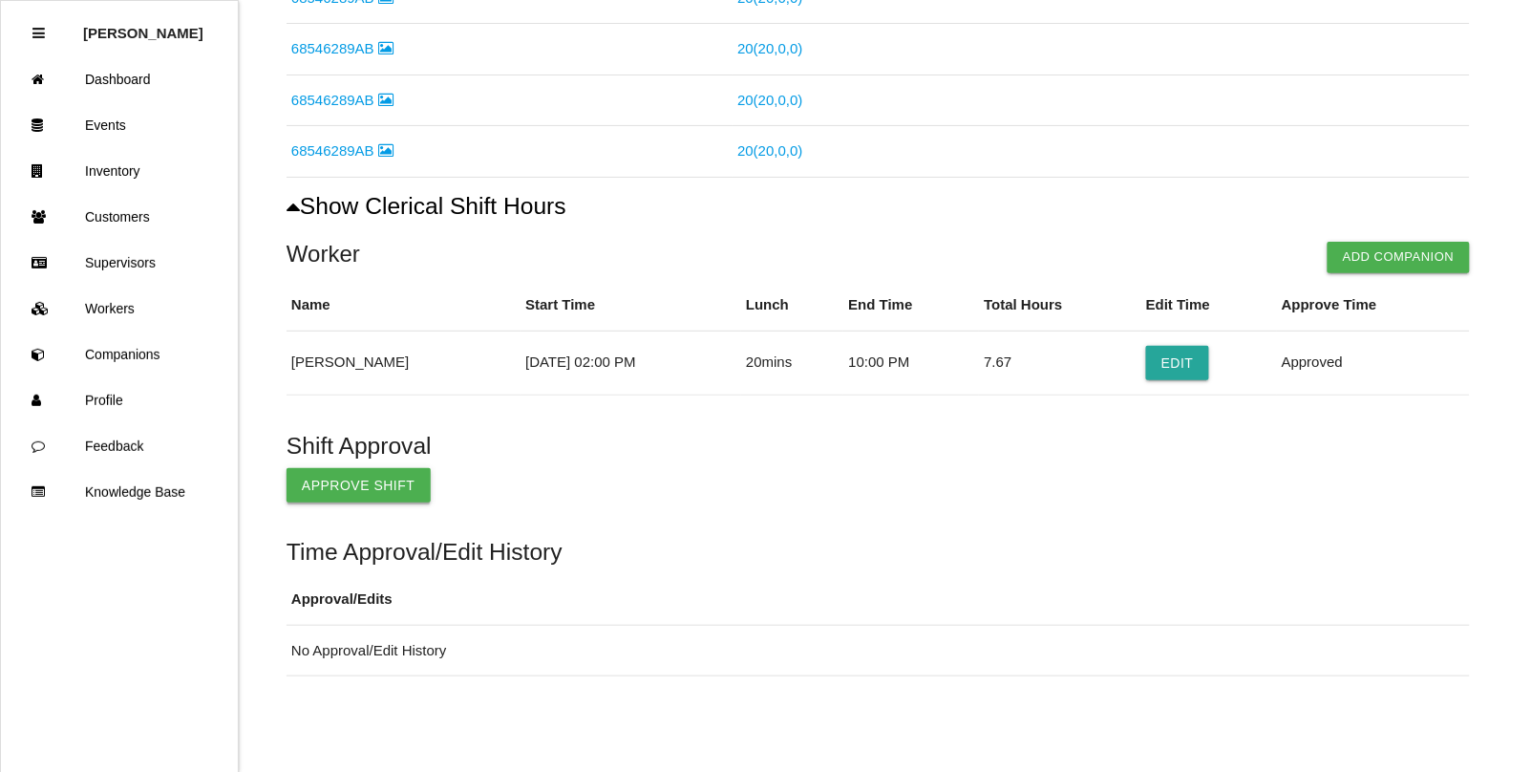
click at [354, 474] on button "Approve Shift" at bounding box center [358, 485] width 144 height 34
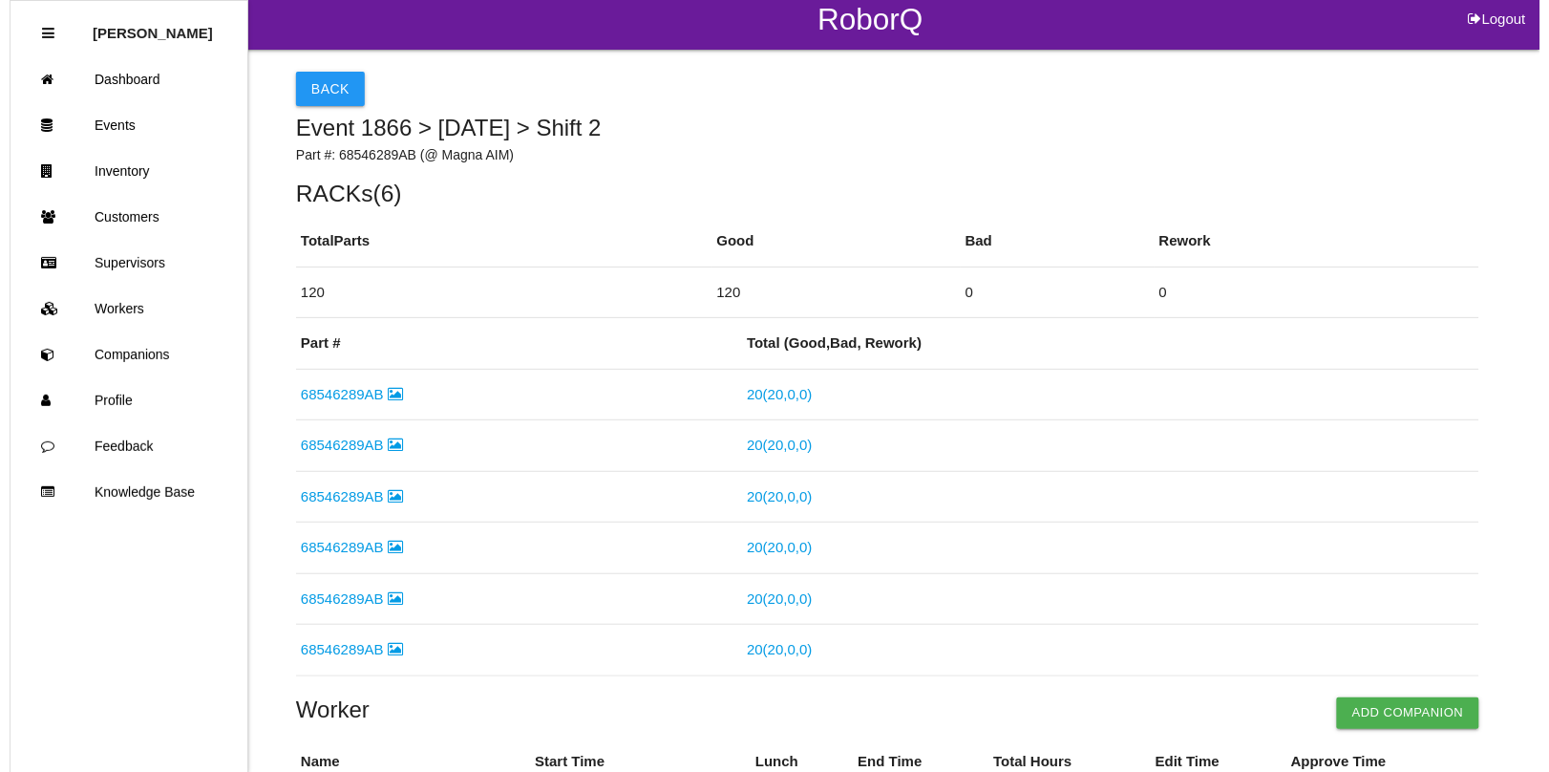
scroll to position [0, 0]
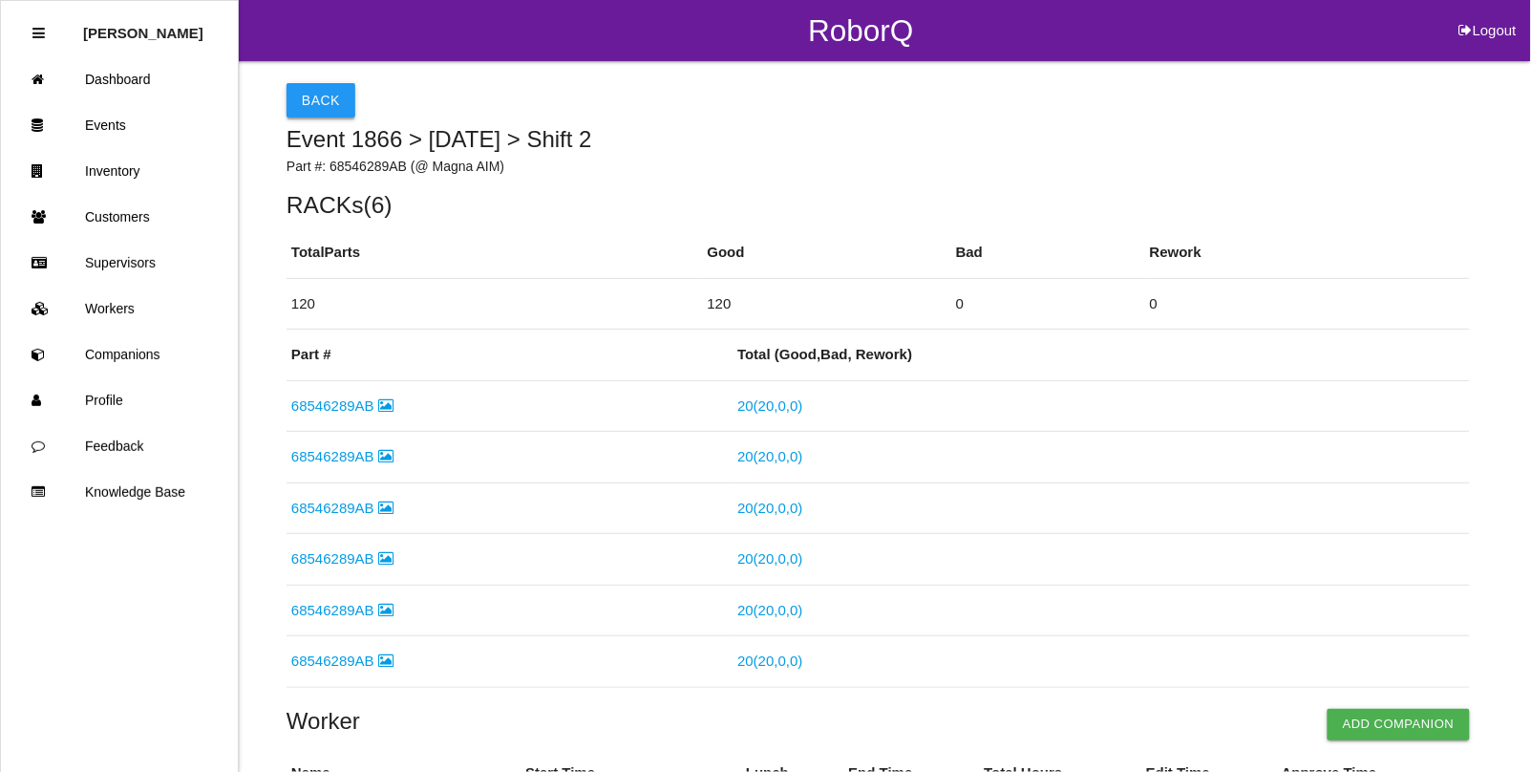
click at [315, 91] on button "Back" at bounding box center [320, 100] width 69 height 34
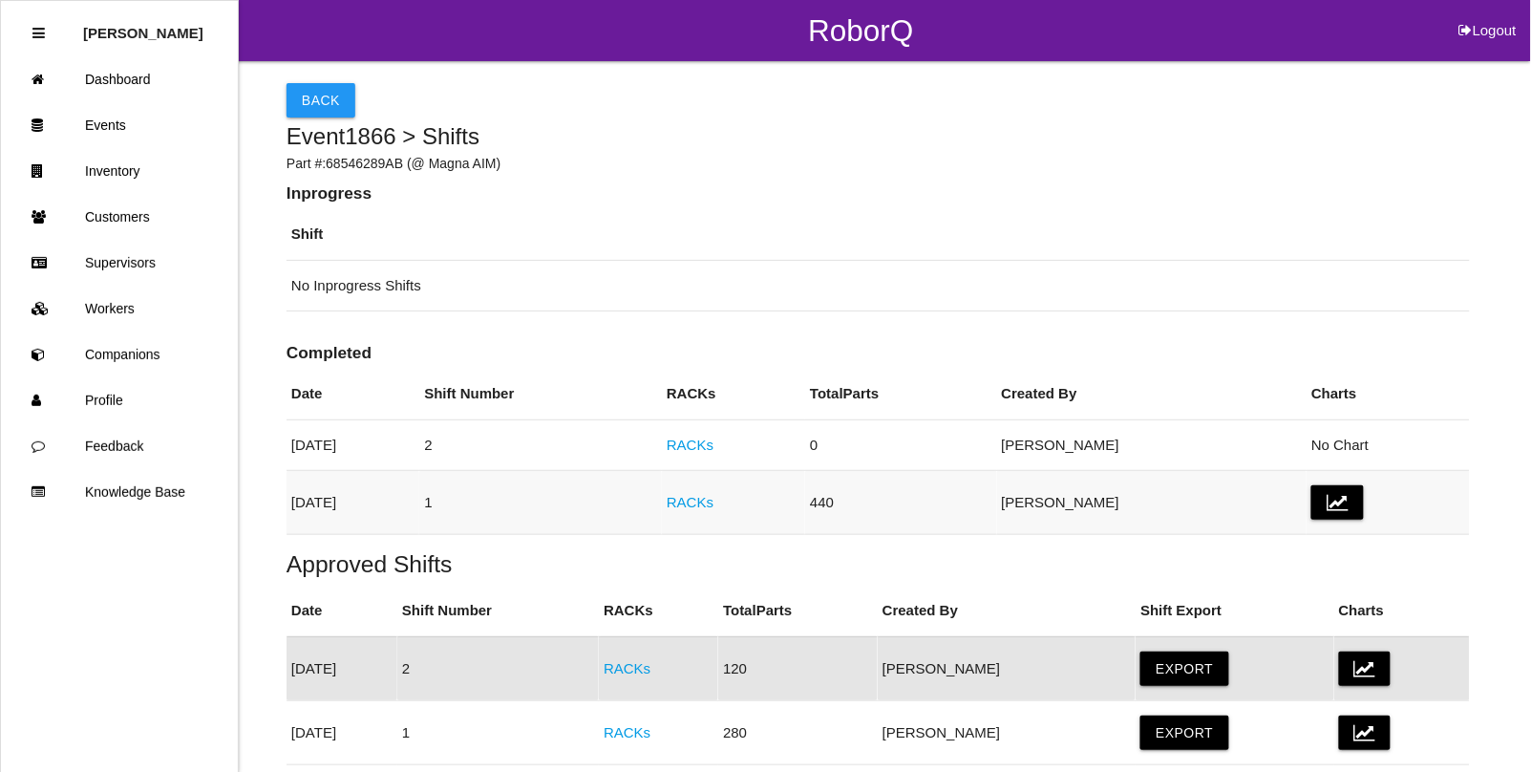
click at [713, 497] on link "RACKs" at bounding box center [690, 502] width 47 height 16
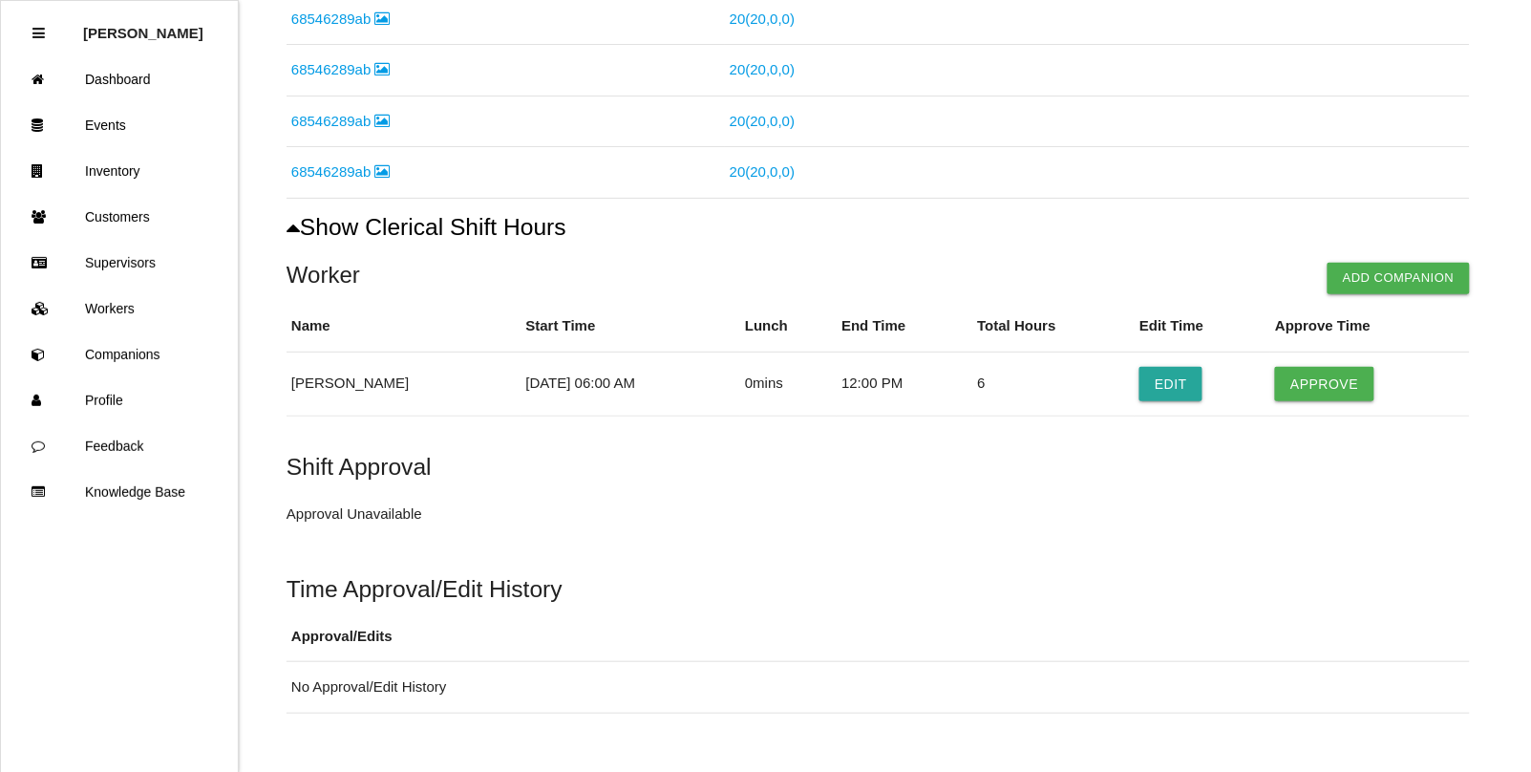
scroll to position [1349, 0]
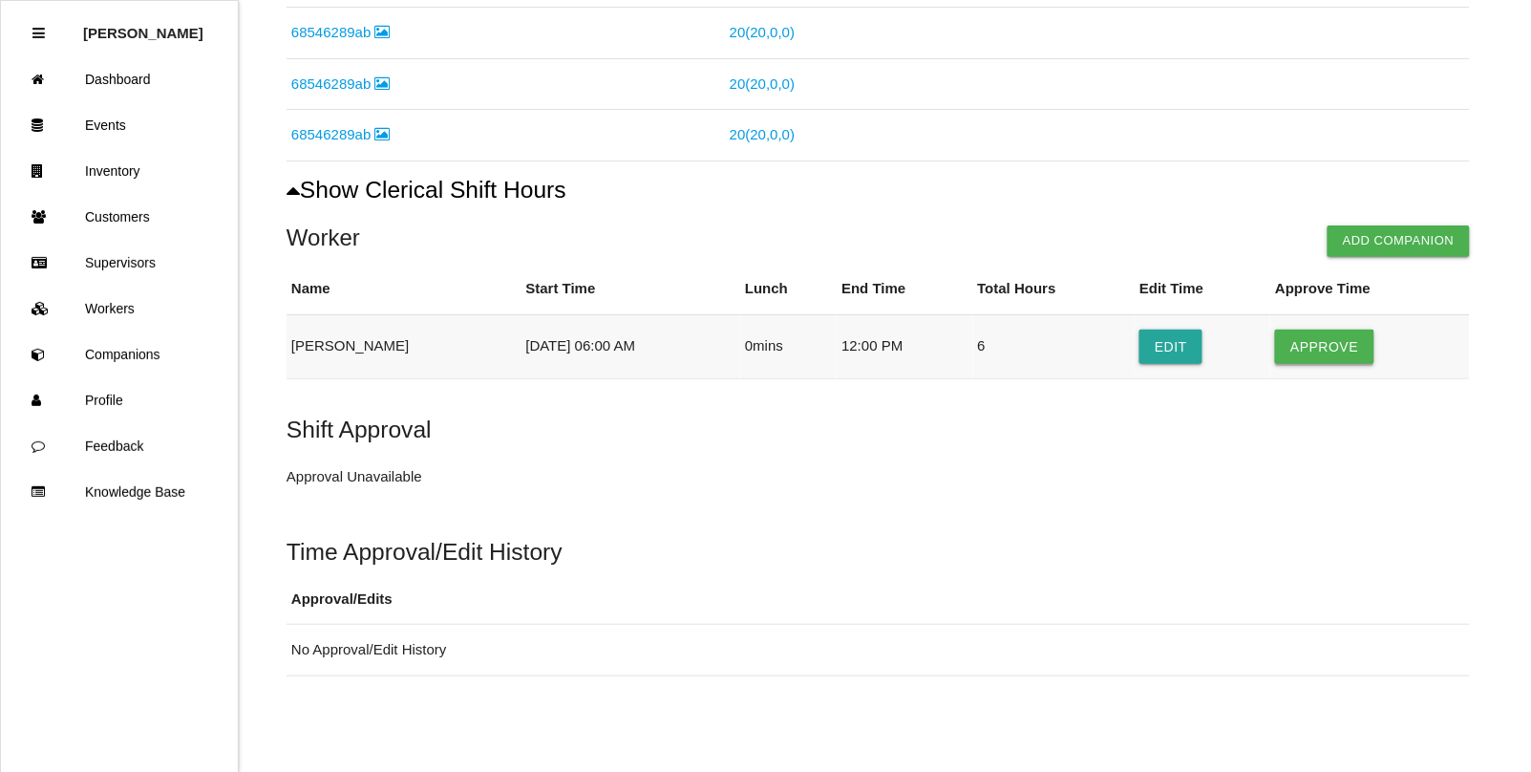
click at [1306, 346] on button "Approve" at bounding box center [1324, 346] width 98 height 34
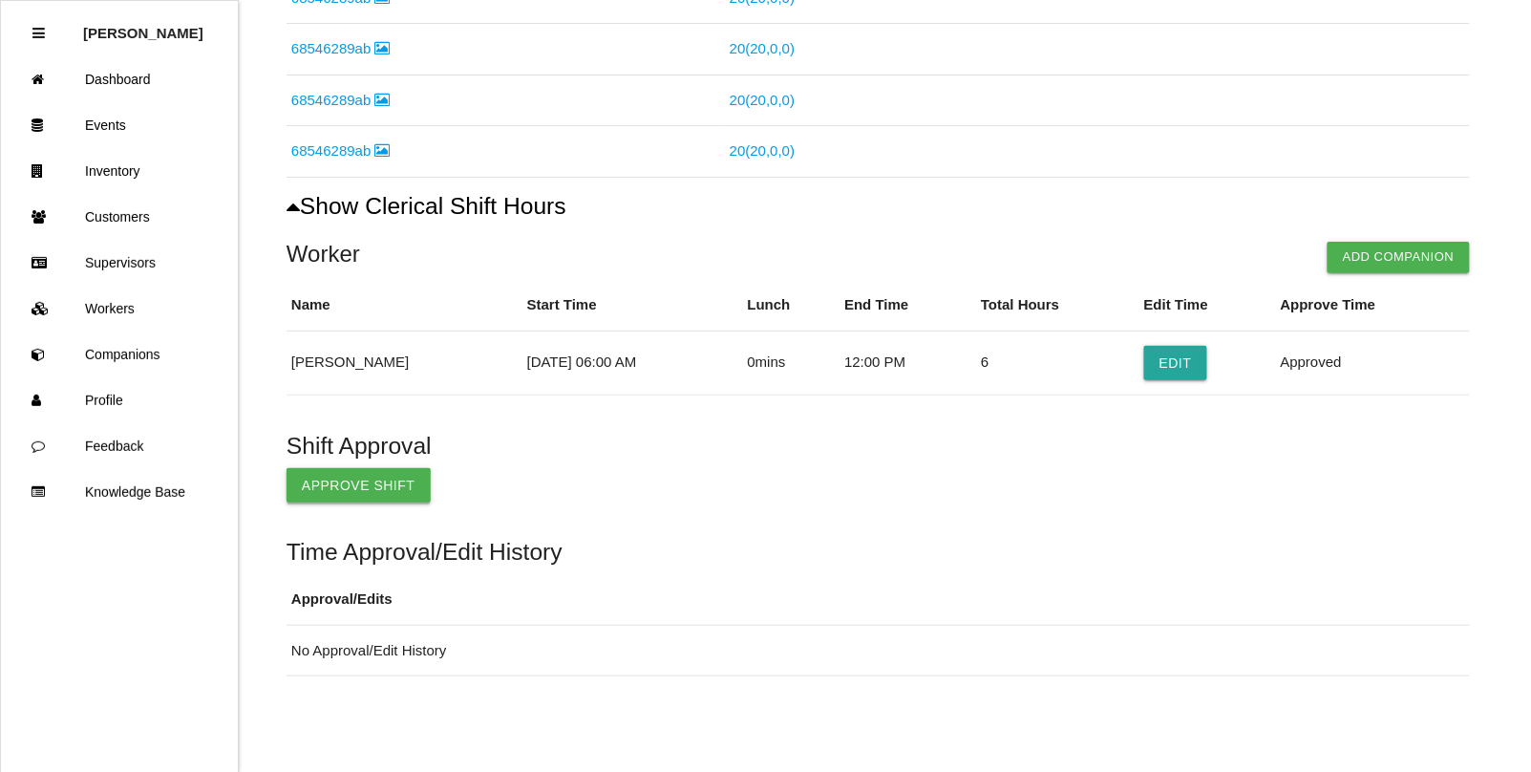
click at [380, 490] on button "Approve Shift" at bounding box center [358, 485] width 144 height 34
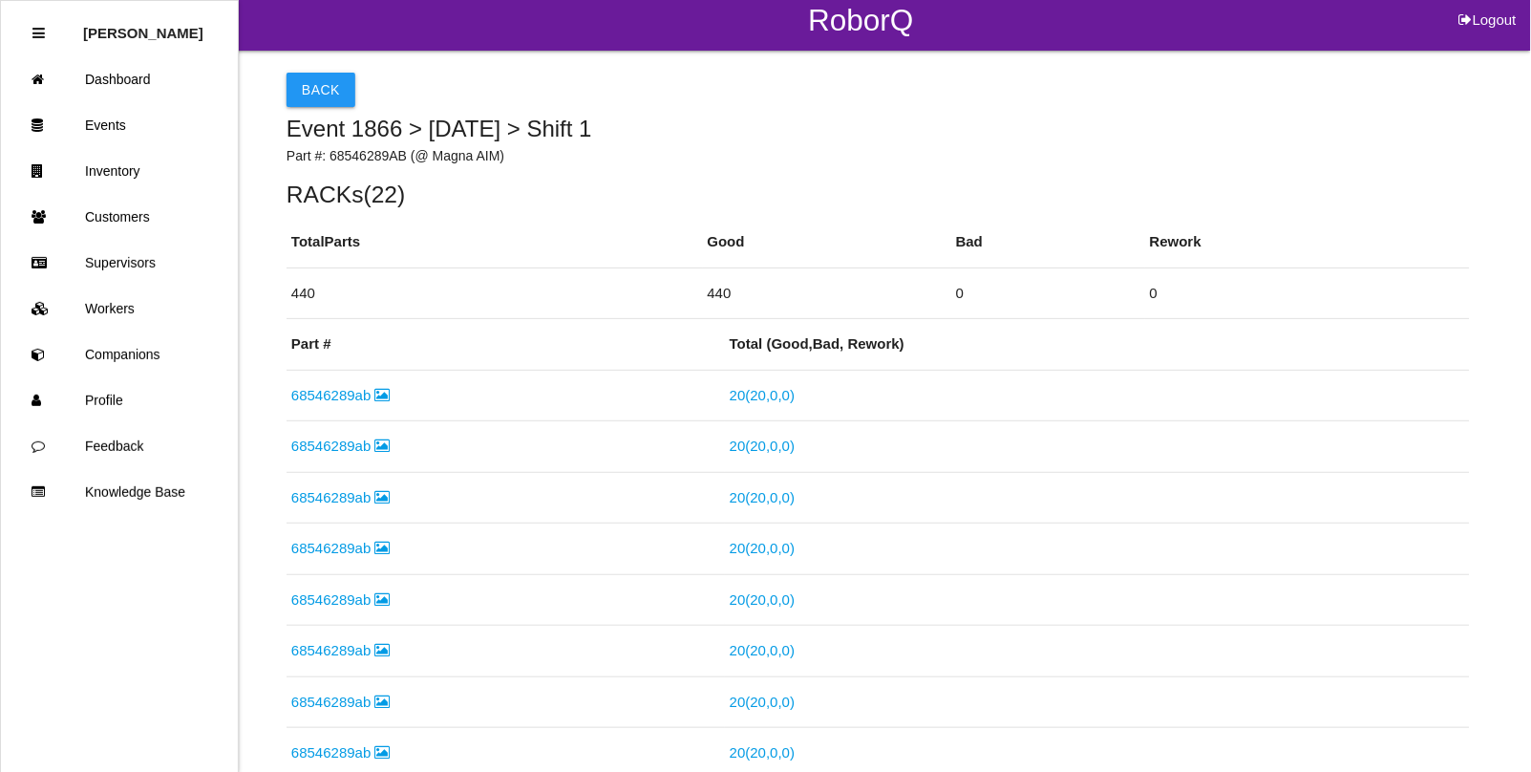
scroll to position [0, 0]
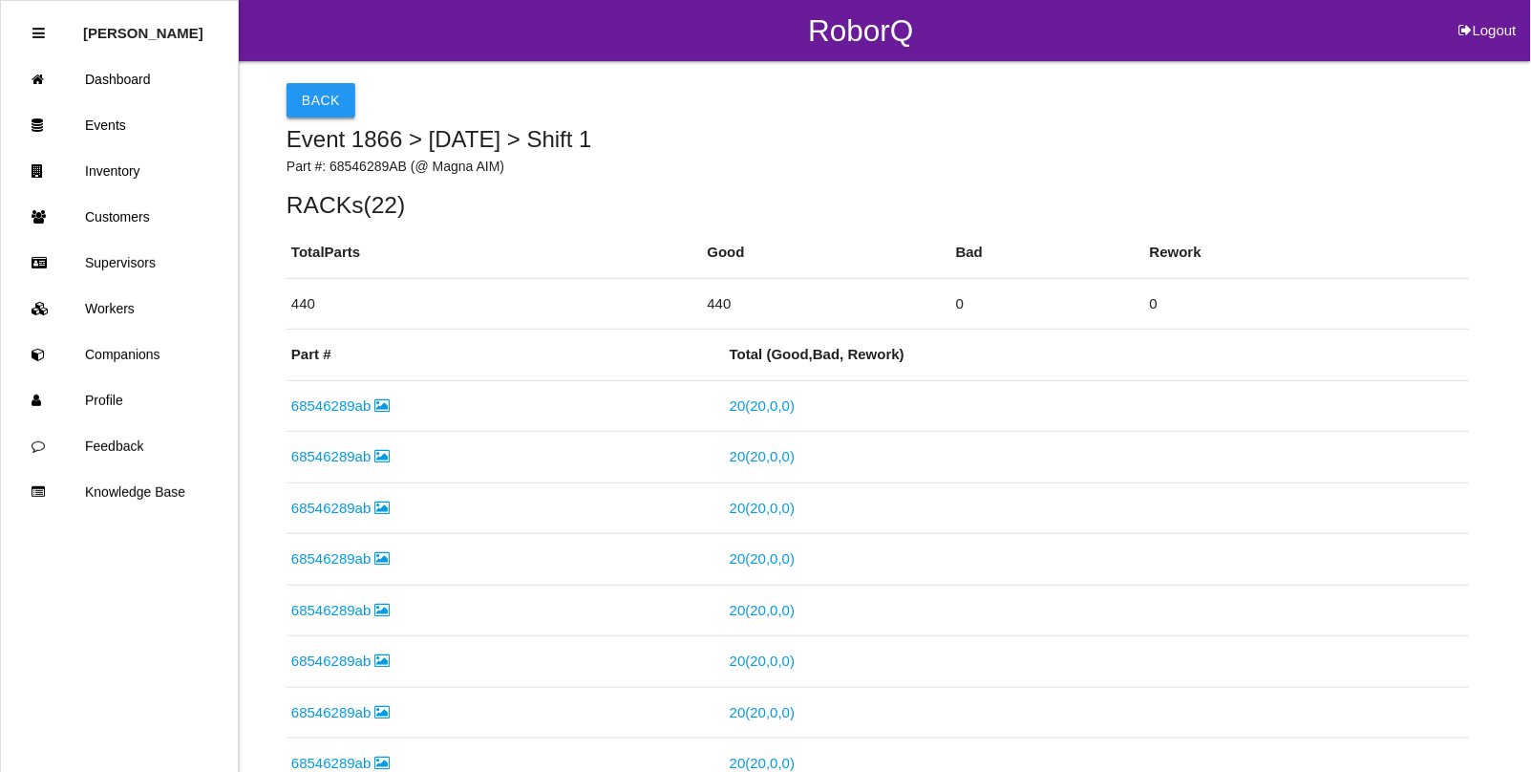
click at [316, 97] on button "Back" at bounding box center [320, 100] width 69 height 34
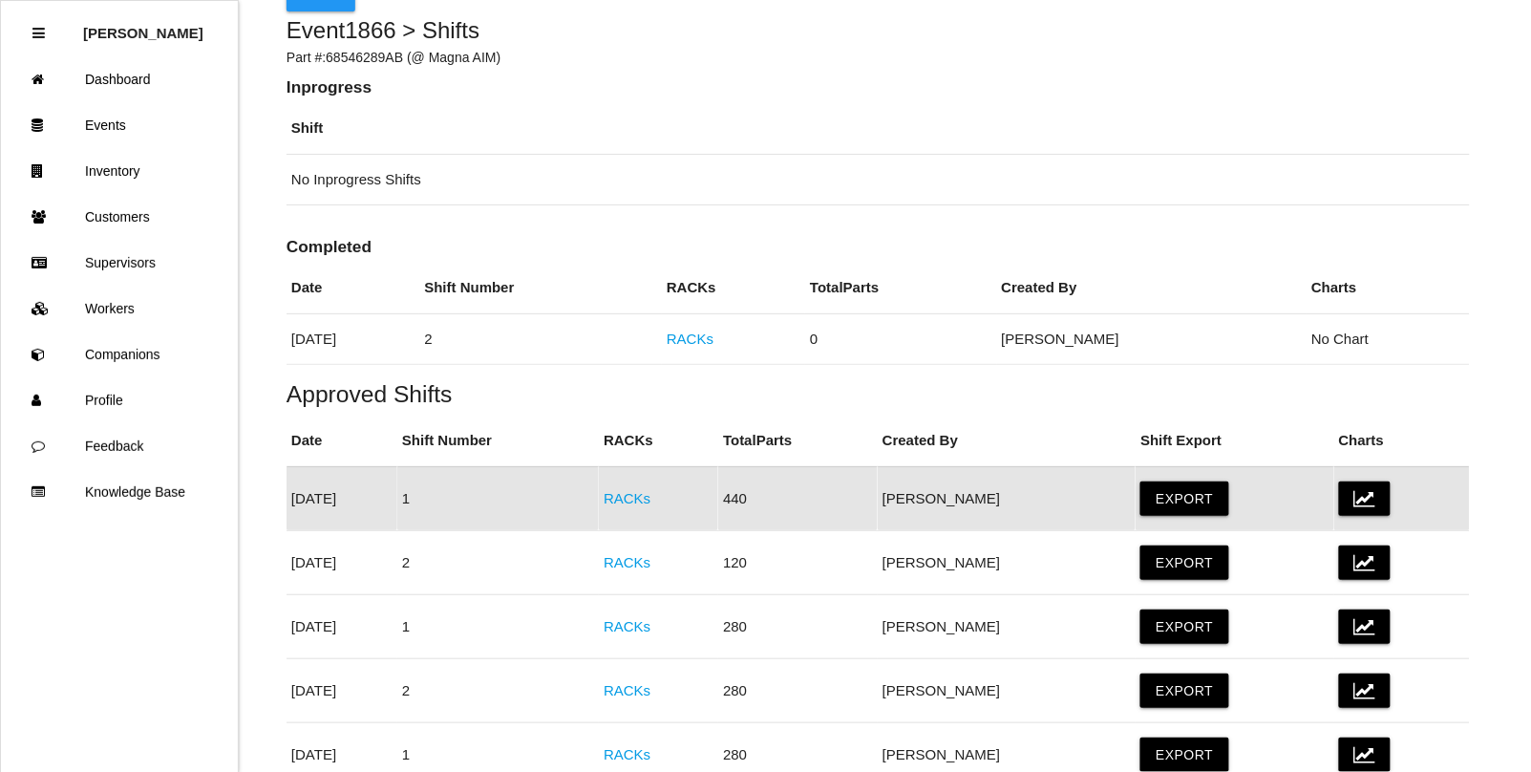
scroll to position [100, 0]
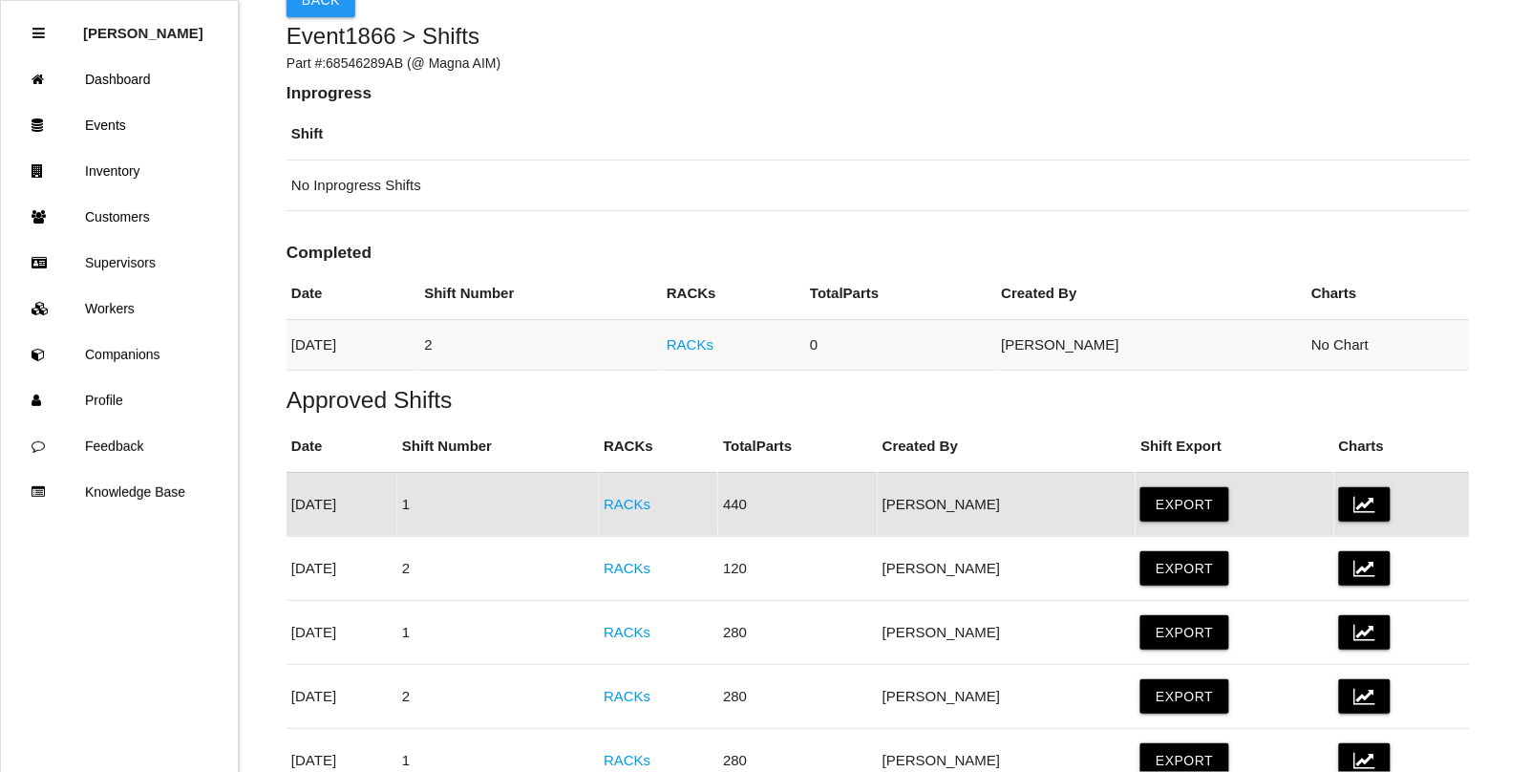
click at [713, 340] on link "RACKs" at bounding box center [690, 344] width 47 height 16
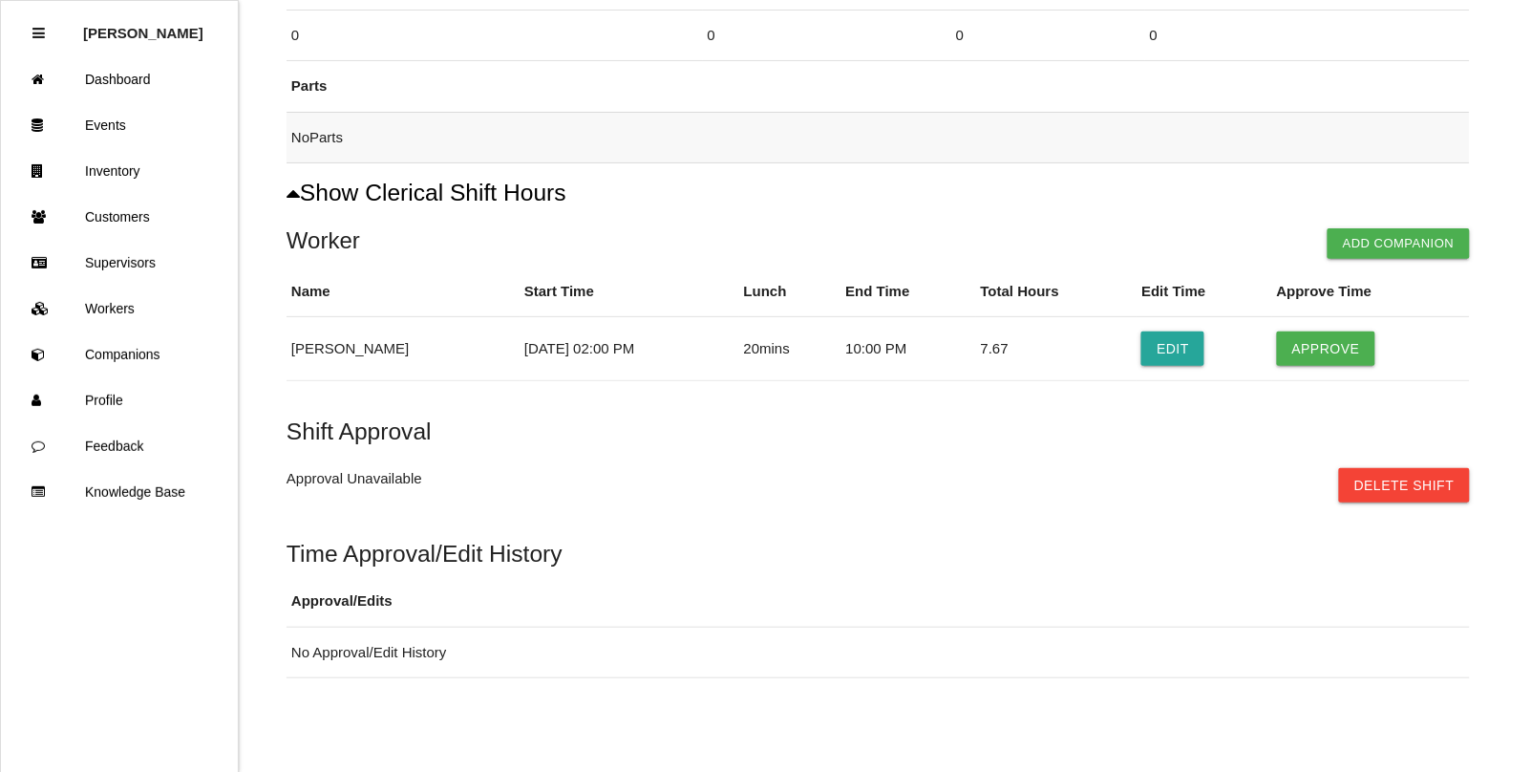
scroll to position [272, 0]
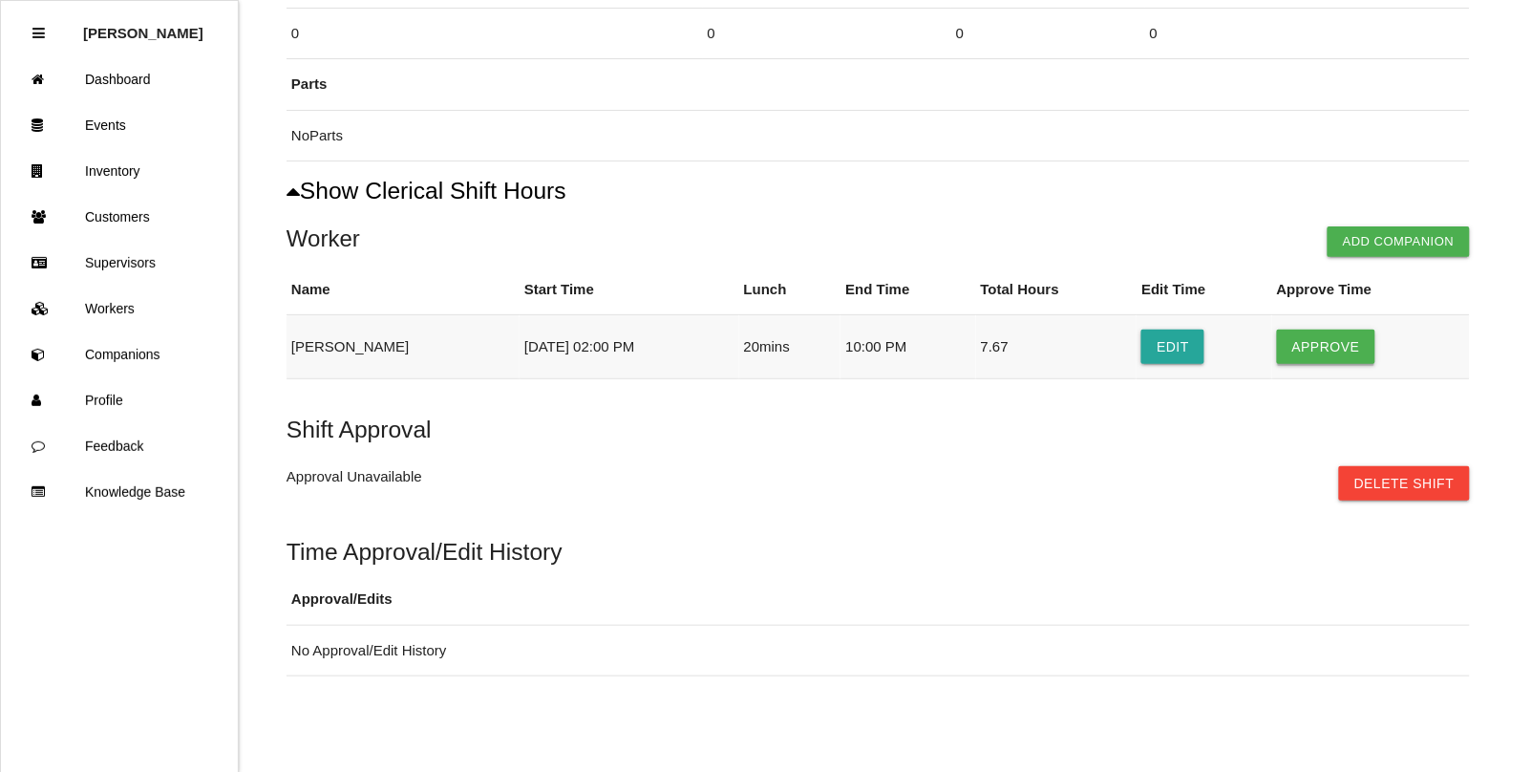
click at [1313, 335] on button "Approve" at bounding box center [1326, 346] width 98 height 34
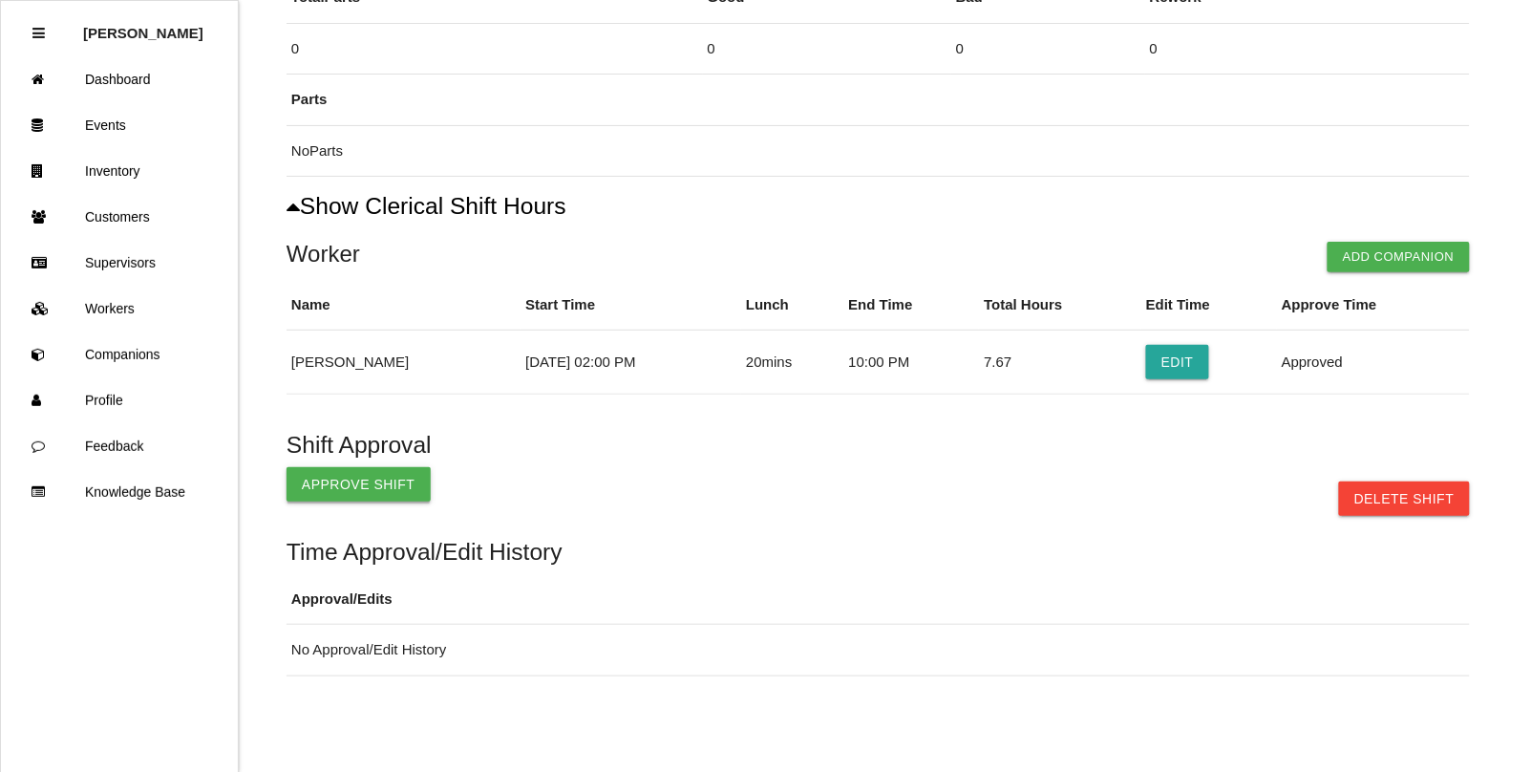
click at [360, 488] on button "Approve Shift" at bounding box center [358, 484] width 144 height 34
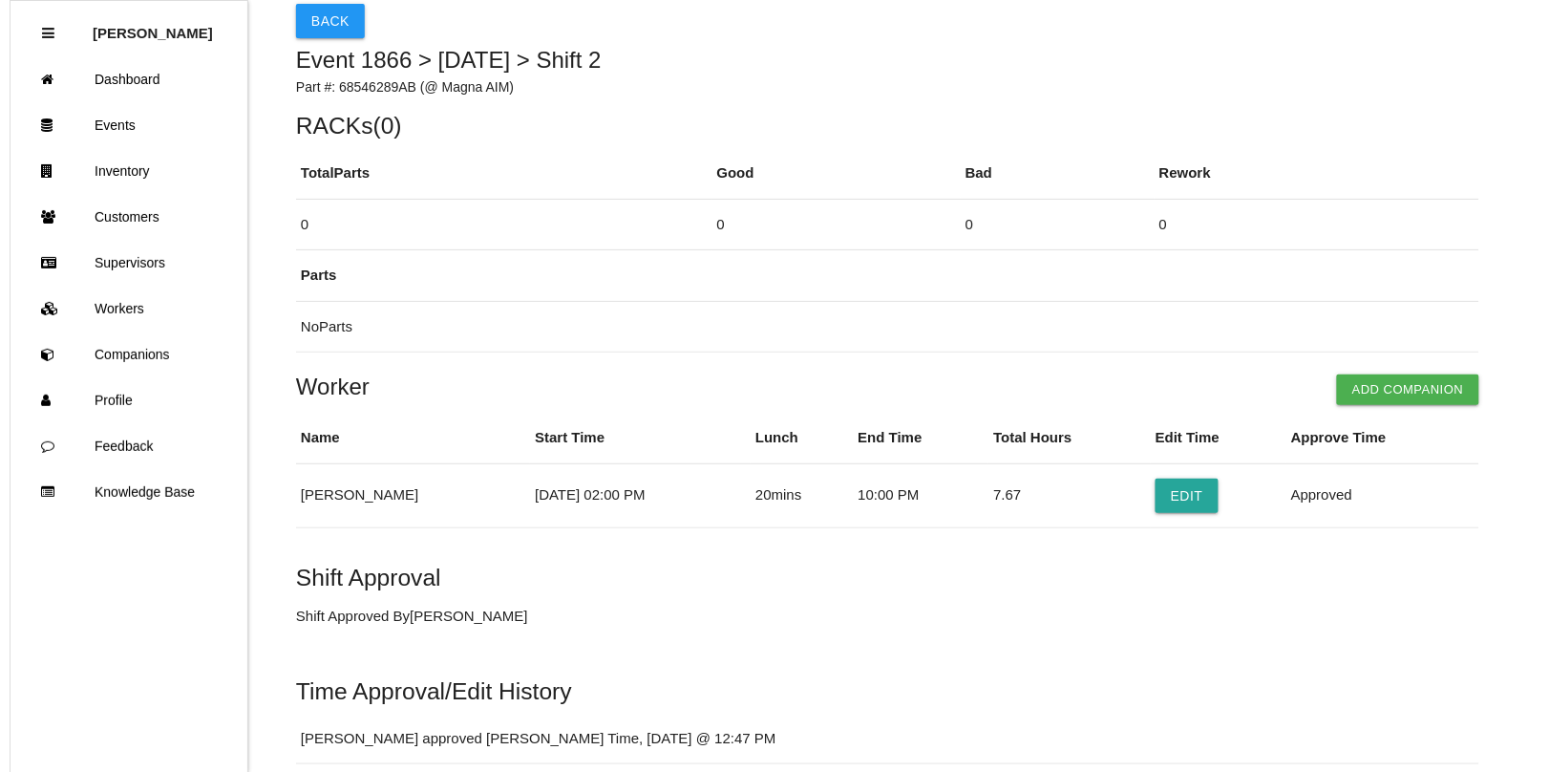
scroll to position [0, 0]
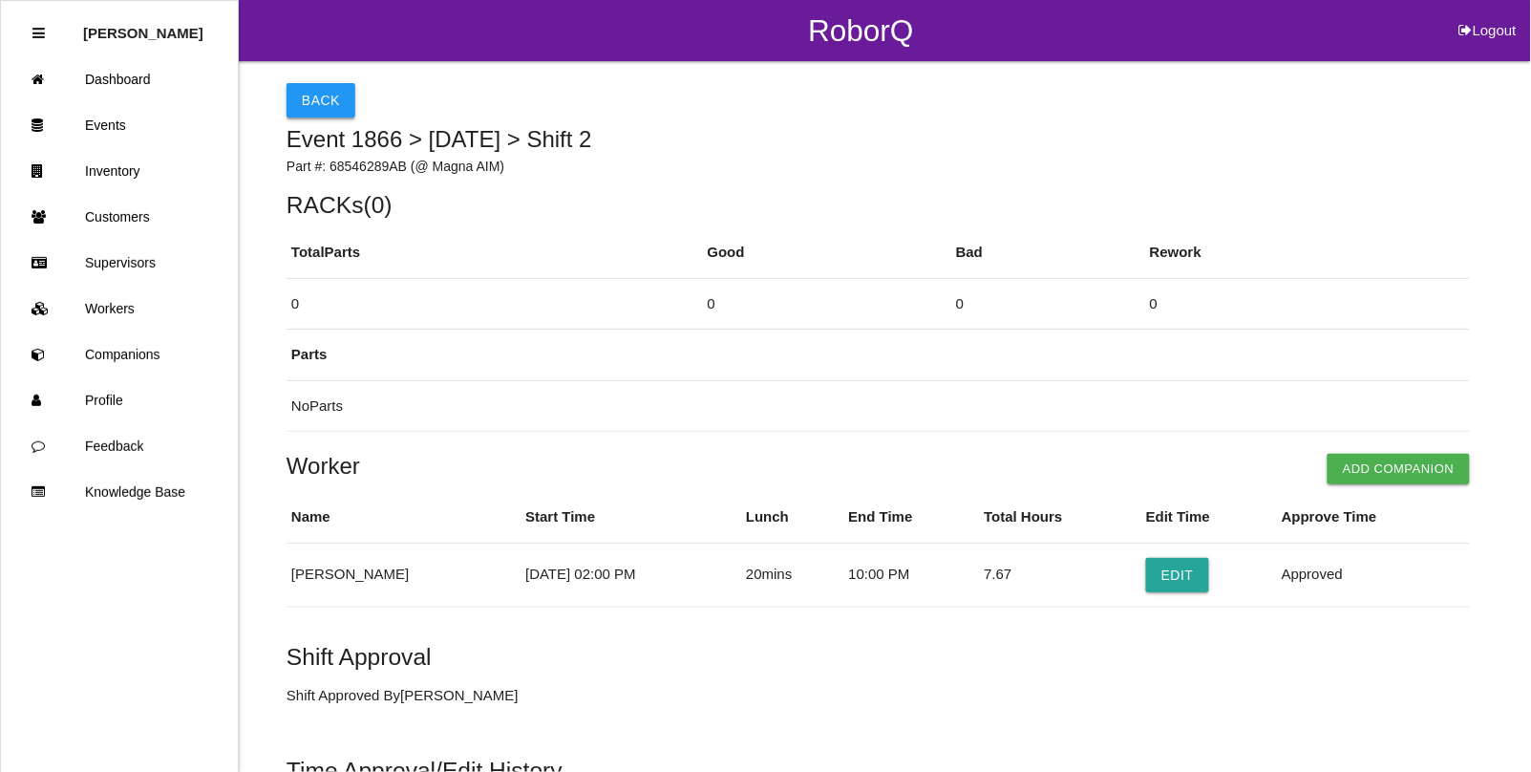
click at [316, 98] on button "Back" at bounding box center [320, 100] width 69 height 34
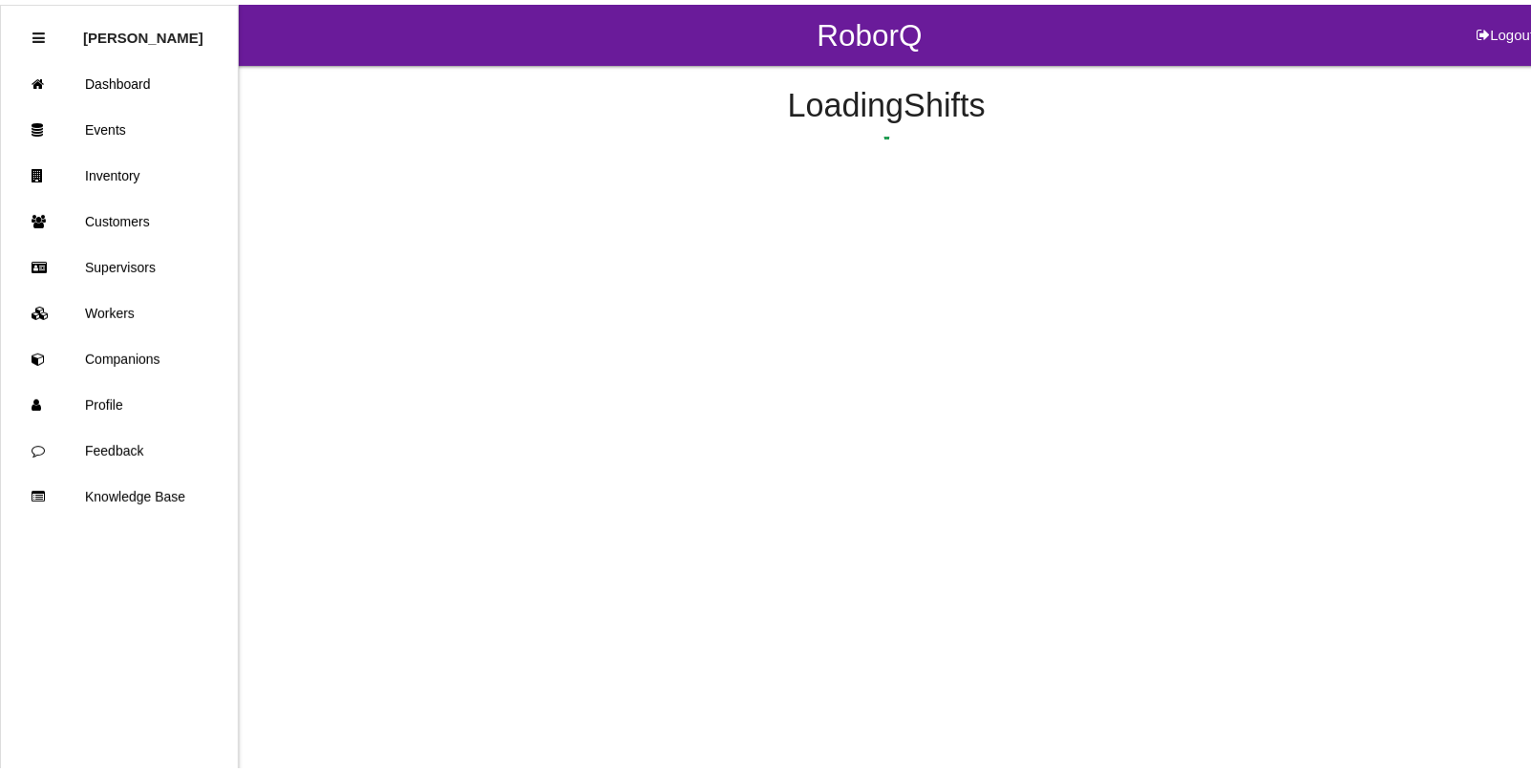
scroll to position [89, 0]
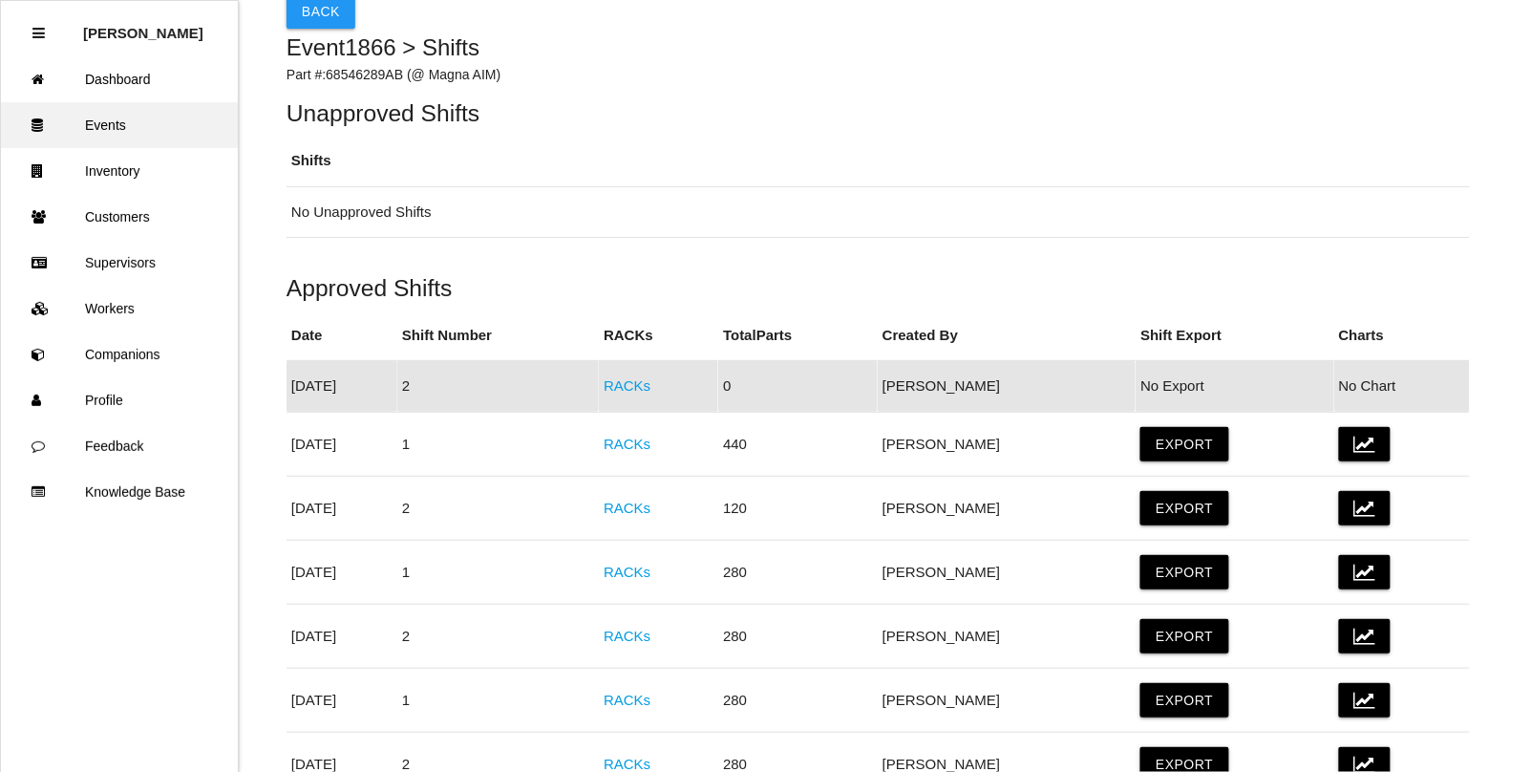
click at [110, 122] on link "Events" at bounding box center [119, 125] width 237 height 46
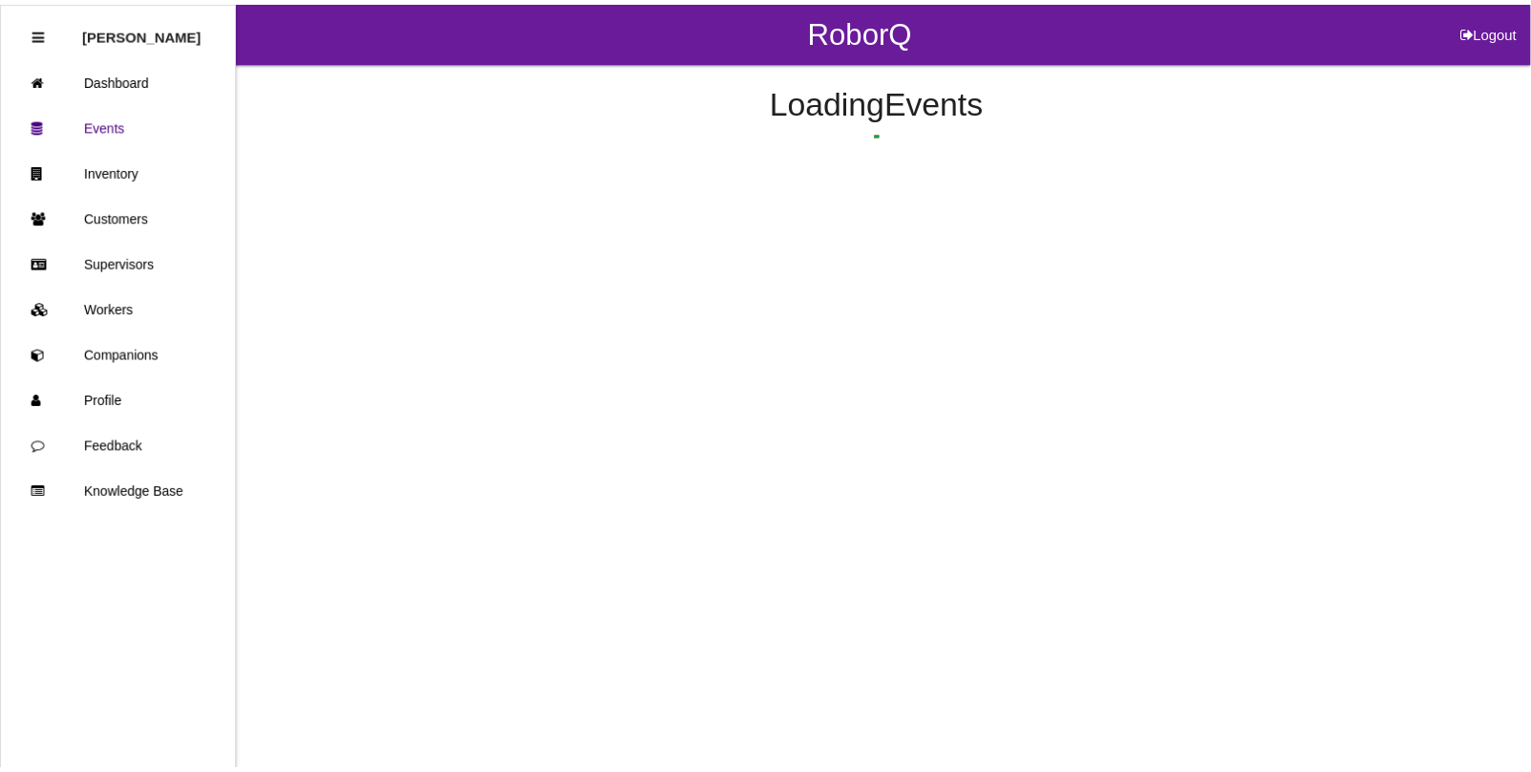
scroll to position [612, 0]
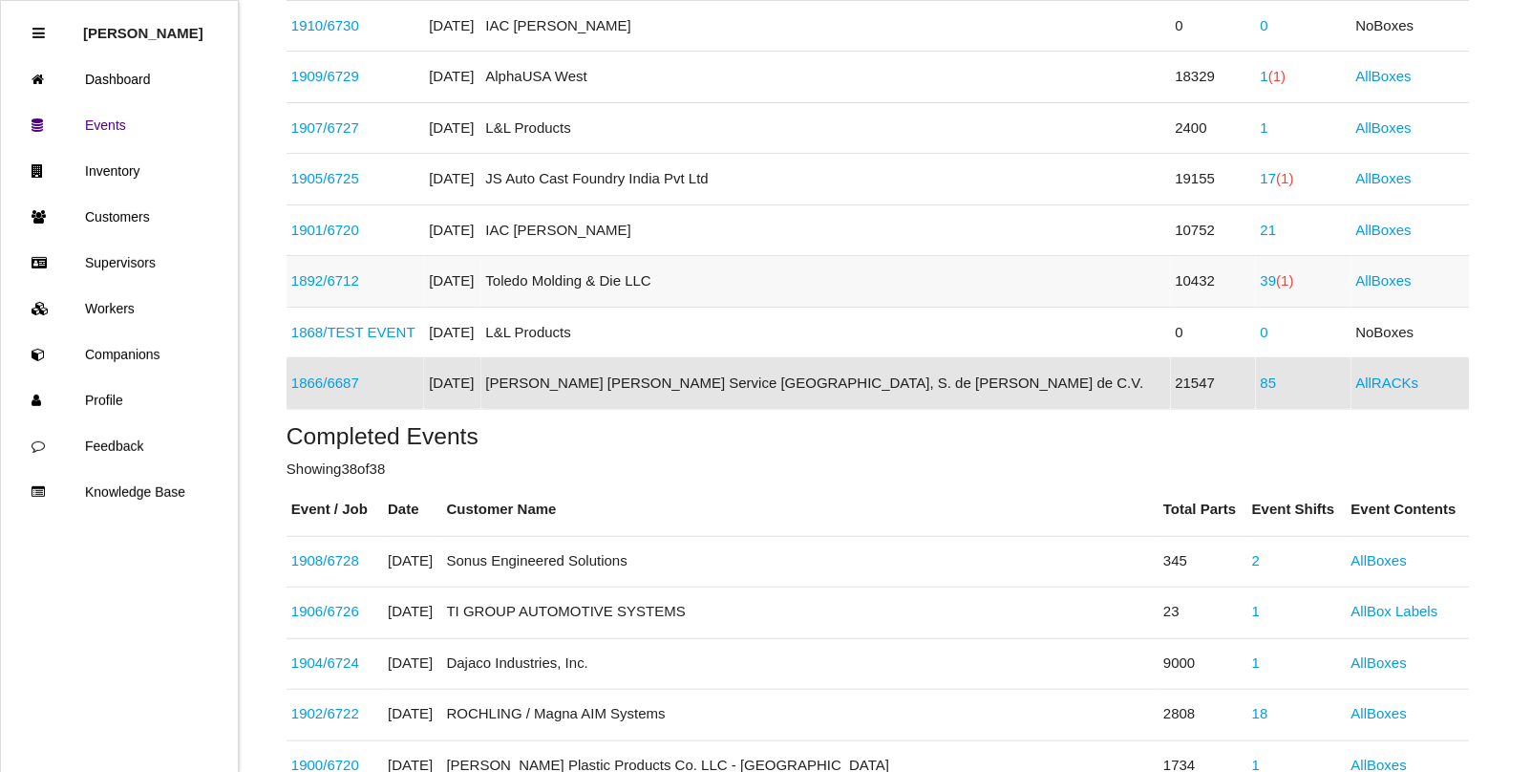
click at [1277, 286] on span "(1)" at bounding box center [1285, 280] width 17 height 16
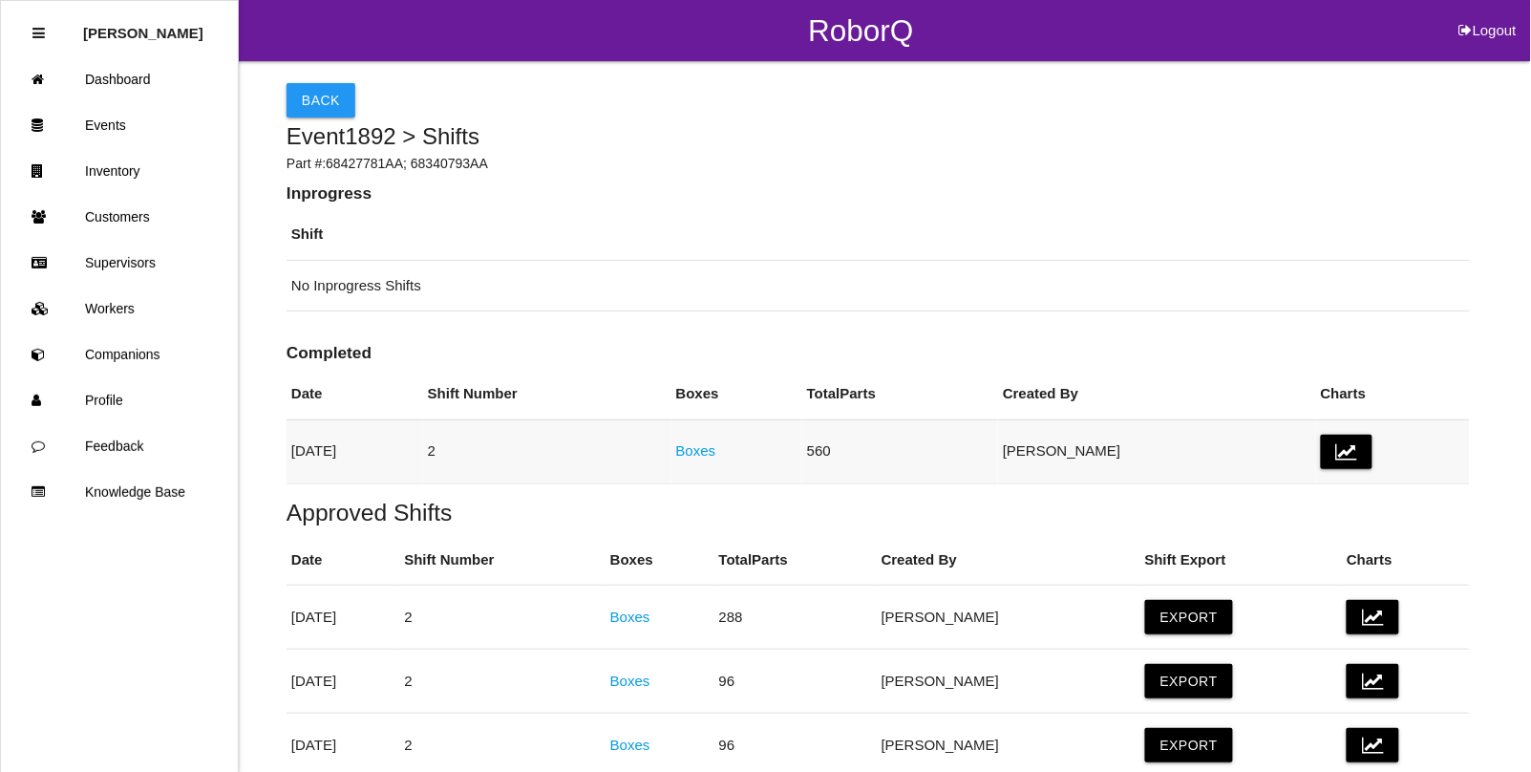
click at [716, 454] on link "Boxes" at bounding box center [696, 450] width 40 height 16
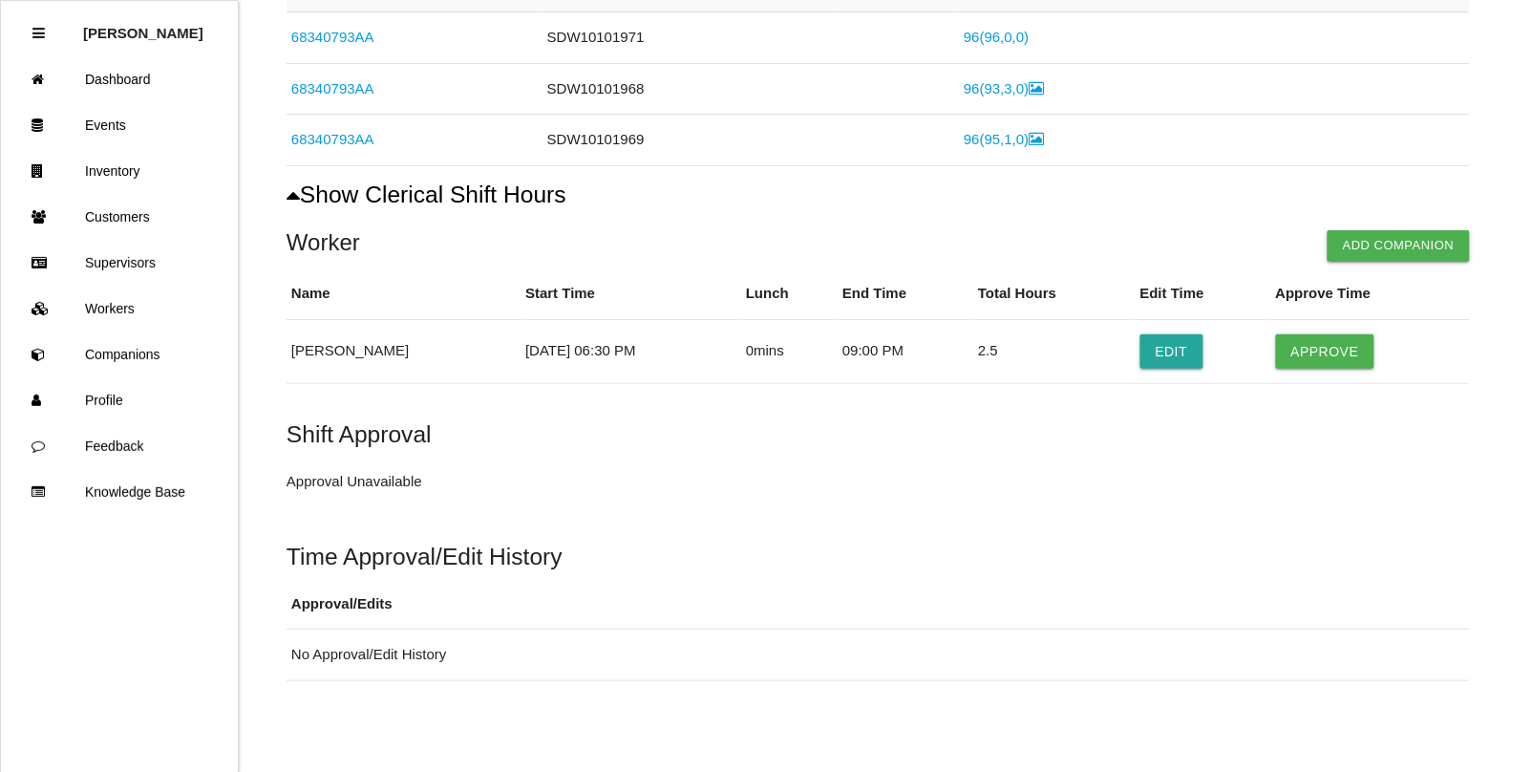
scroll to position [528, 0]
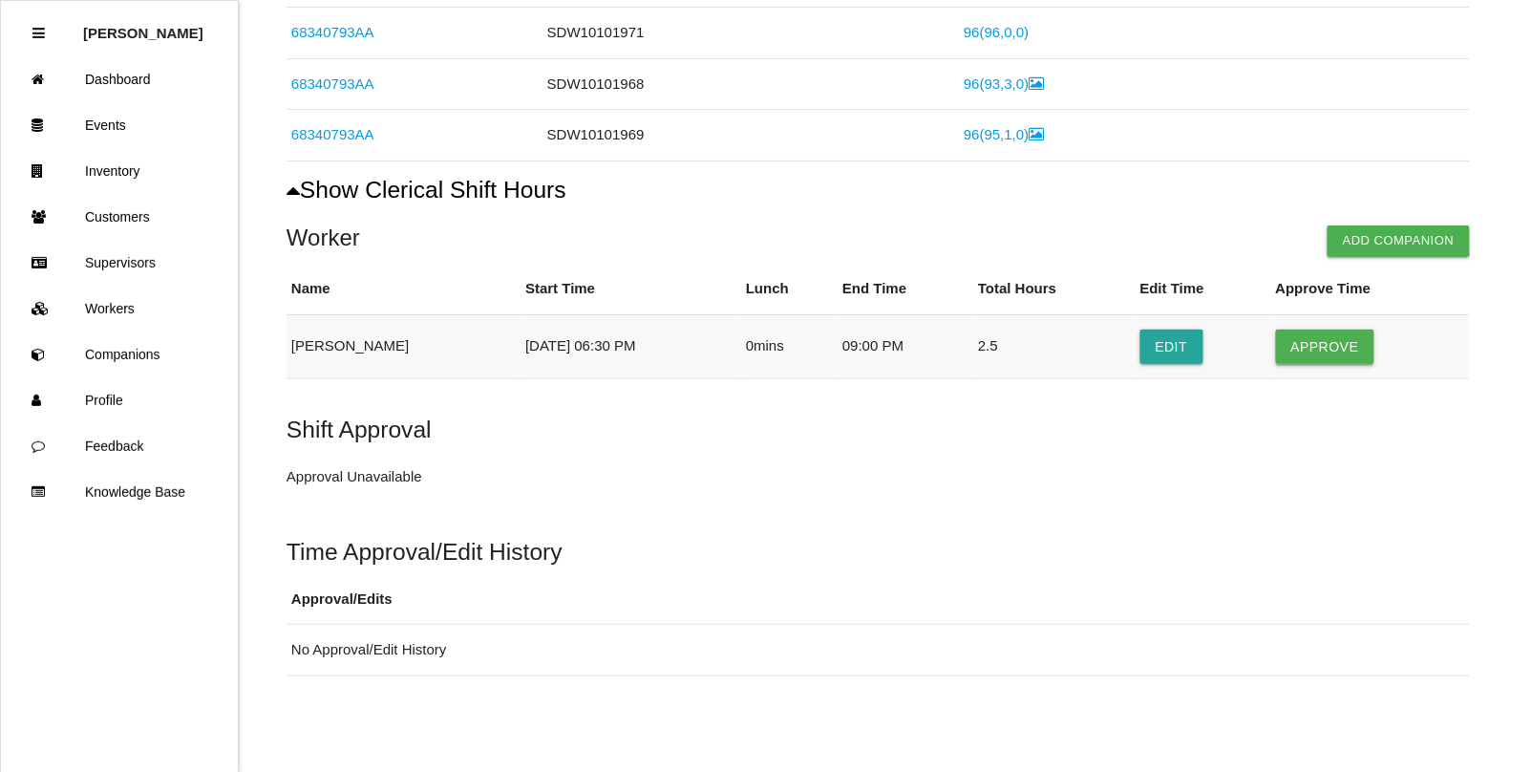
click at [1313, 336] on button "Approve" at bounding box center [1325, 346] width 98 height 34
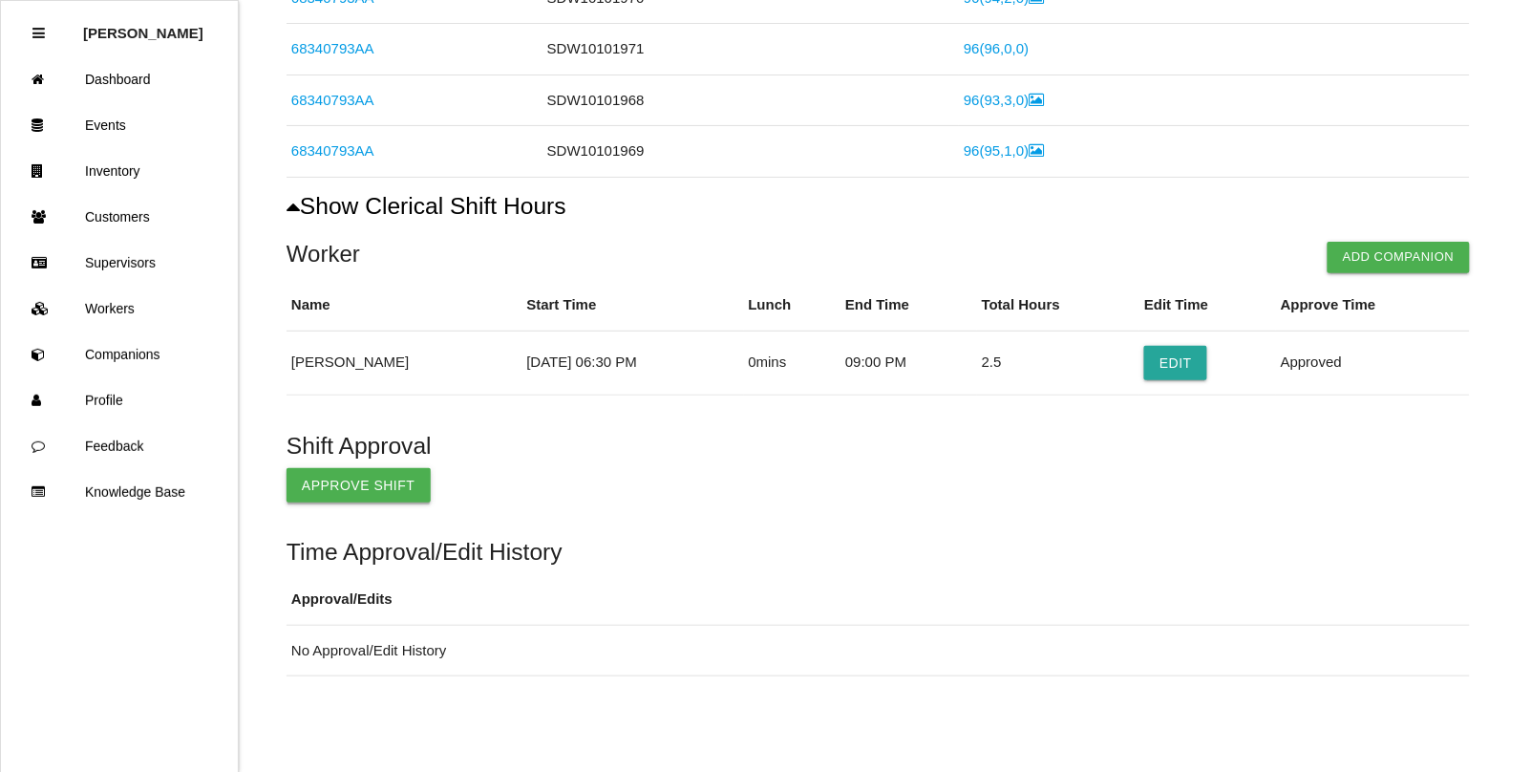
click at [353, 483] on button "Approve Shift" at bounding box center [358, 485] width 144 height 34
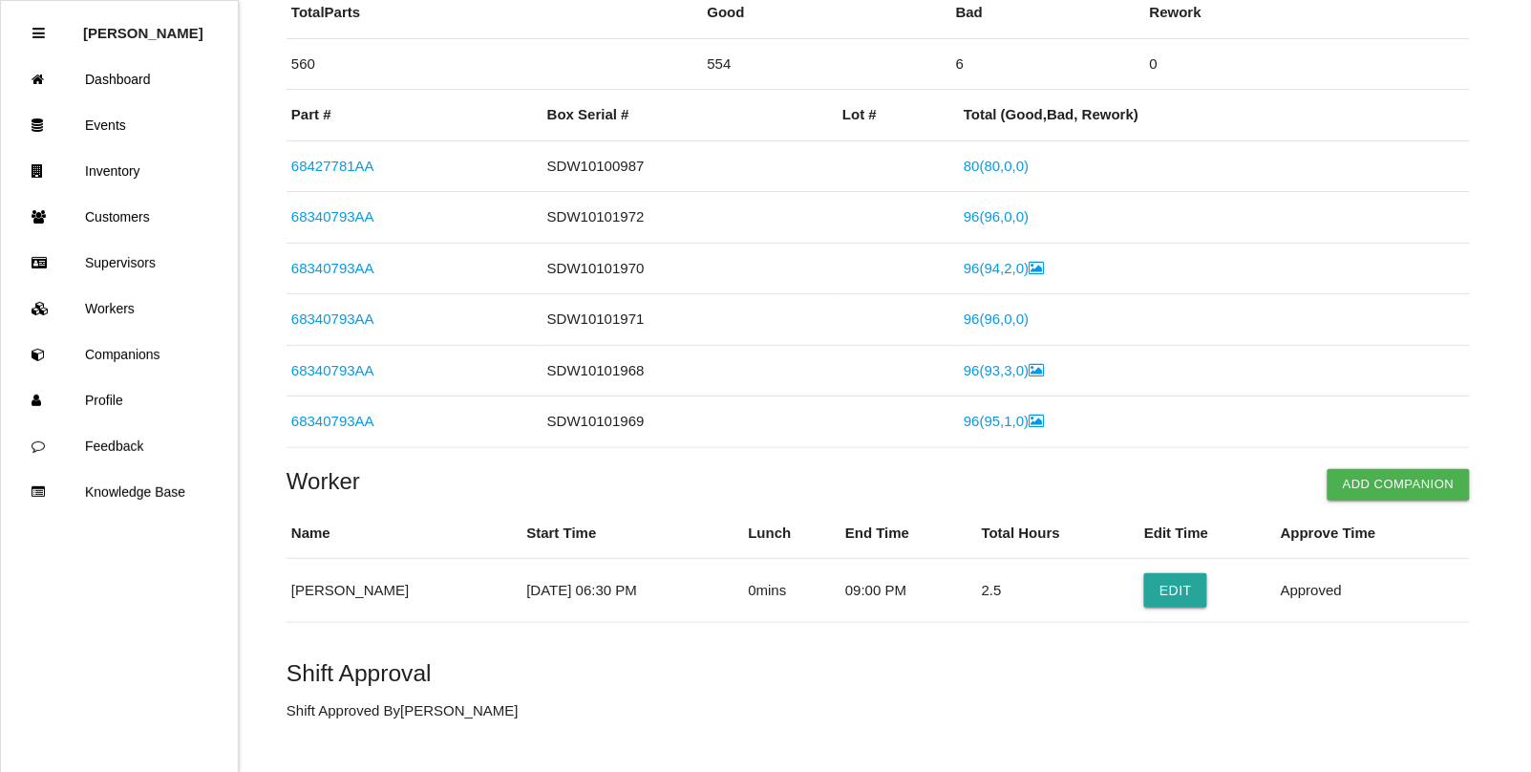
scroll to position [0, 0]
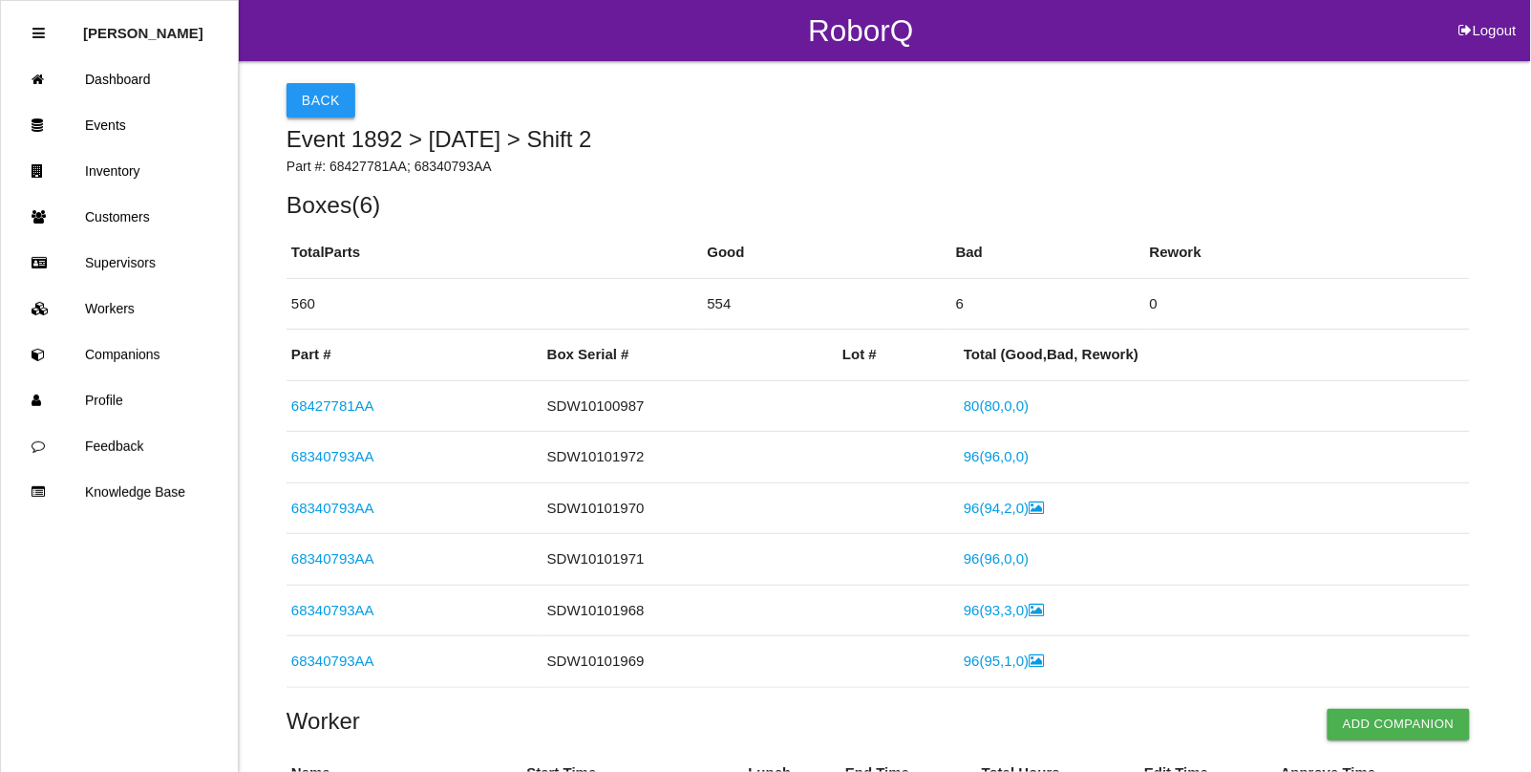
click at [308, 101] on button "Back" at bounding box center [320, 100] width 69 height 34
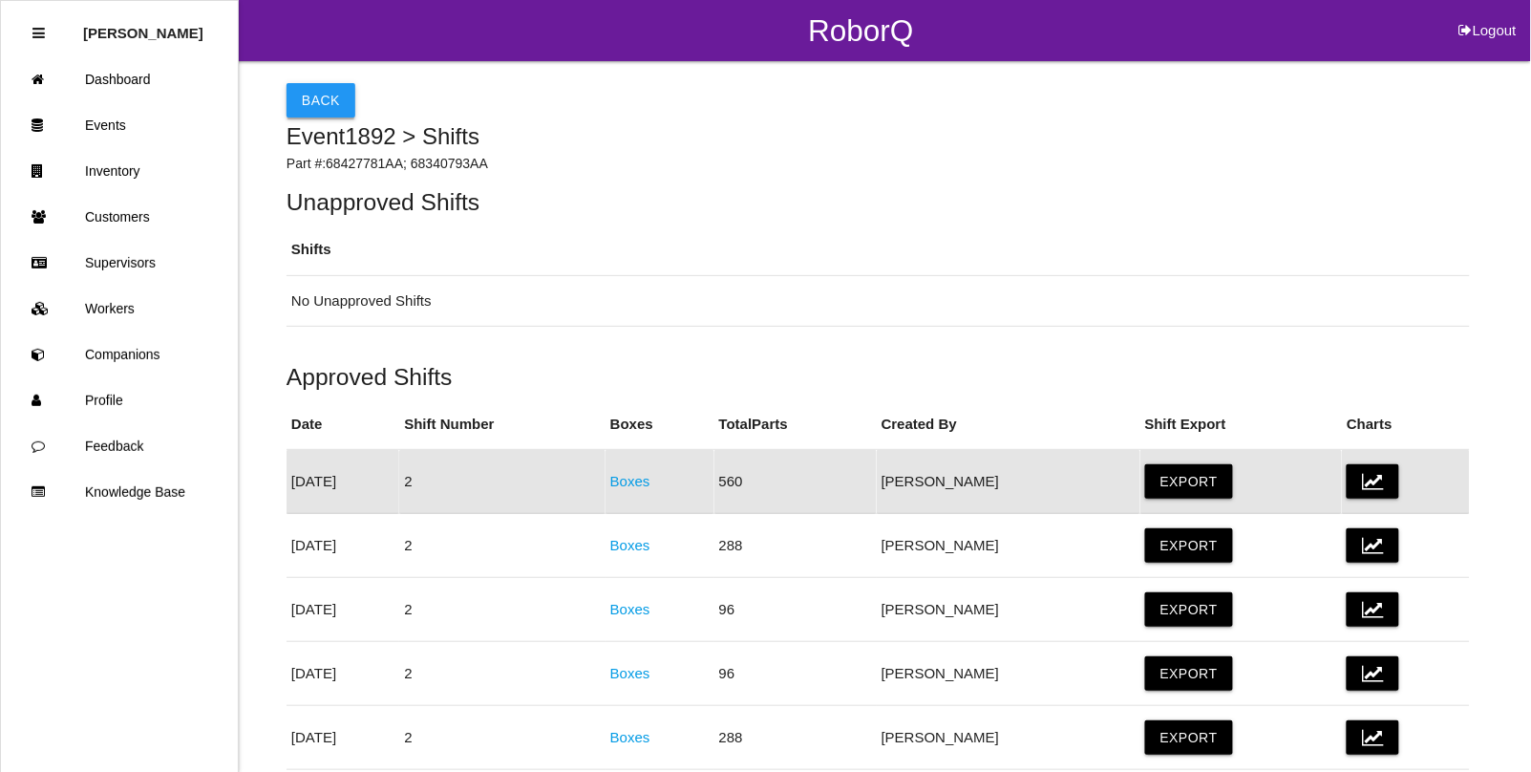
click at [316, 95] on button "Back" at bounding box center [320, 100] width 69 height 34
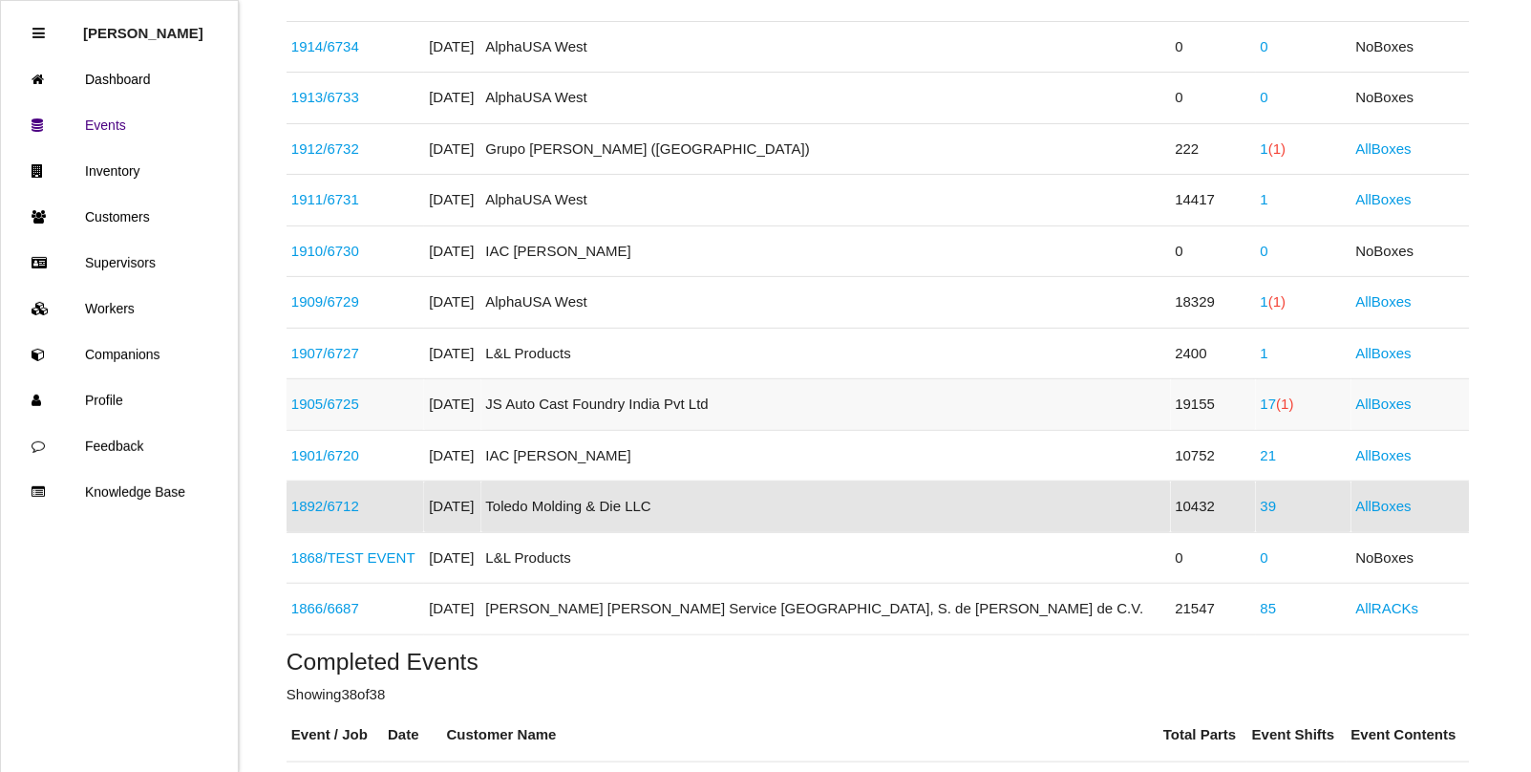
scroll to position [270, 0]
